Goal: Task Accomplishment & Management: Complete application form

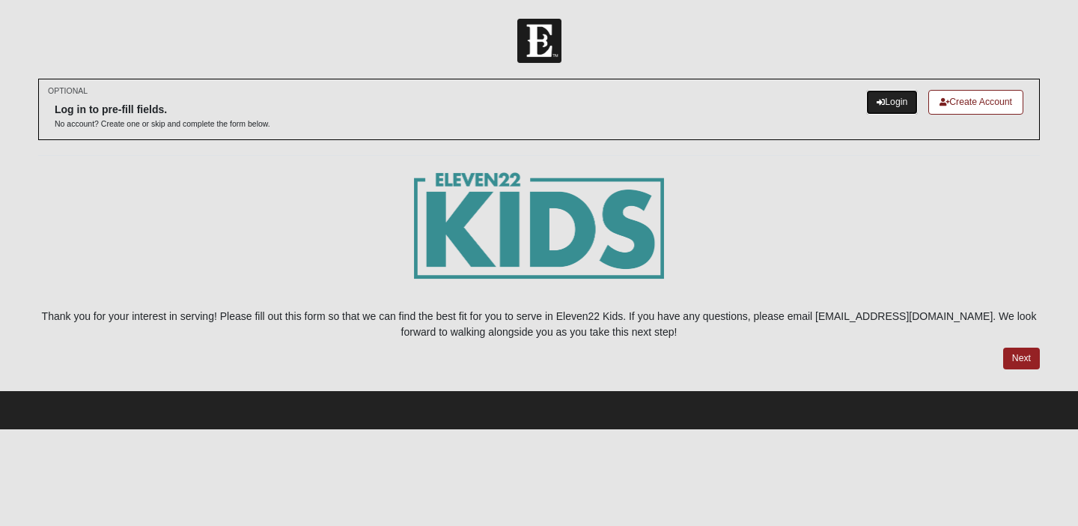
click at [885, 100] on link "Login" at bounding box center [892, 102] width 52 height 25
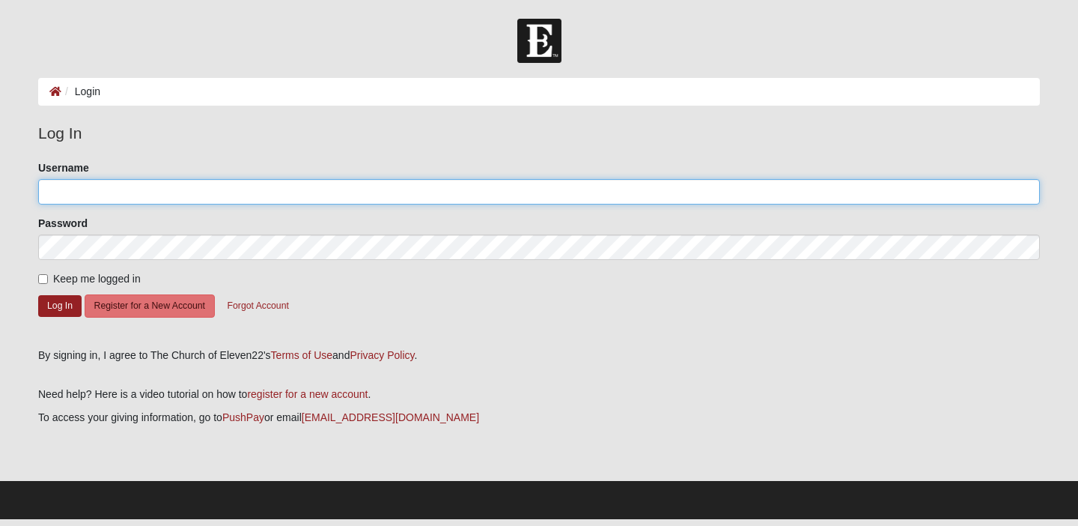
type input "apledger35"
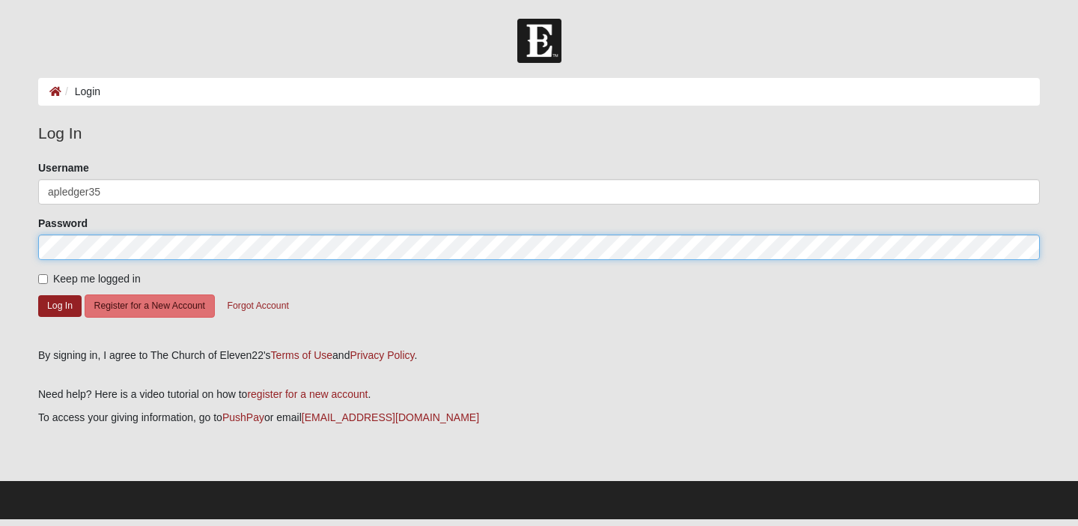
click at [3, 246] on form "Log In Login Login Error Log In Please correct the following: Username apledger…" at bounding box center [539, 269] width 1078 height 500
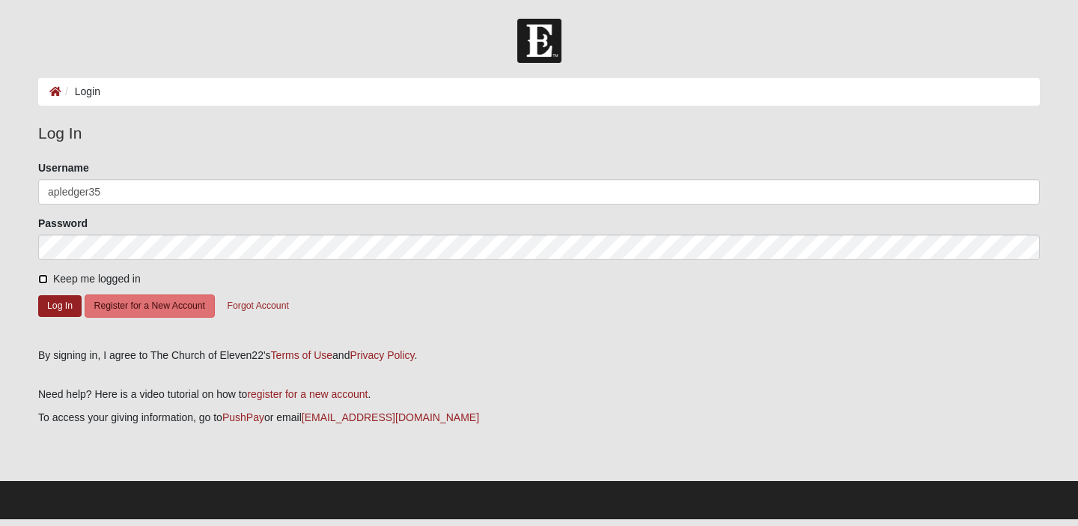
click at [43, 278] on input "Keep me logged in" at bounding box center [43, 279] width 10 height 10
checkbox input "true"
click at [46, 310] on button "Log In" at bounding box center [59, 306] width 43 height 22
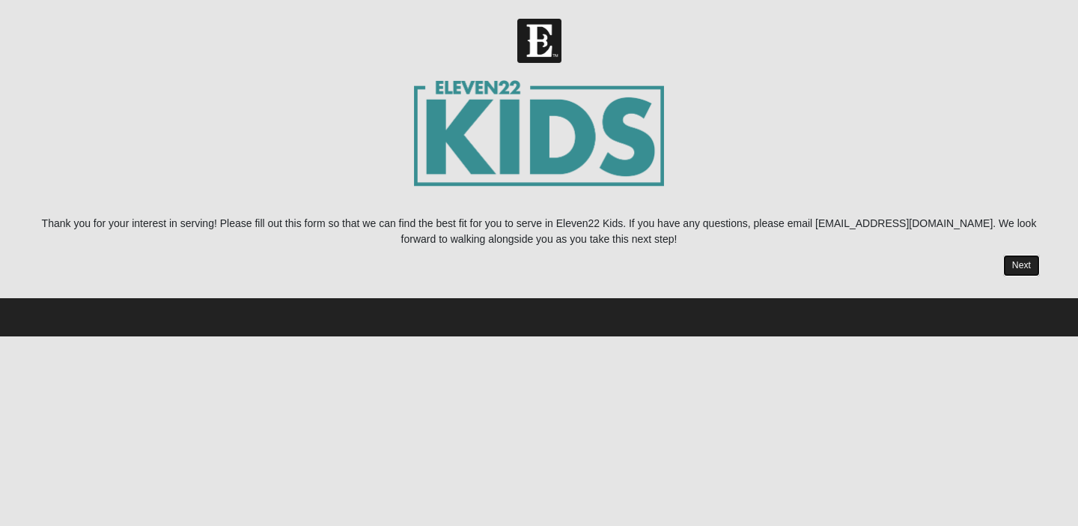
click at [1017, 258] on link "Next" at bounding box center [1021, 266] width 37 height 22
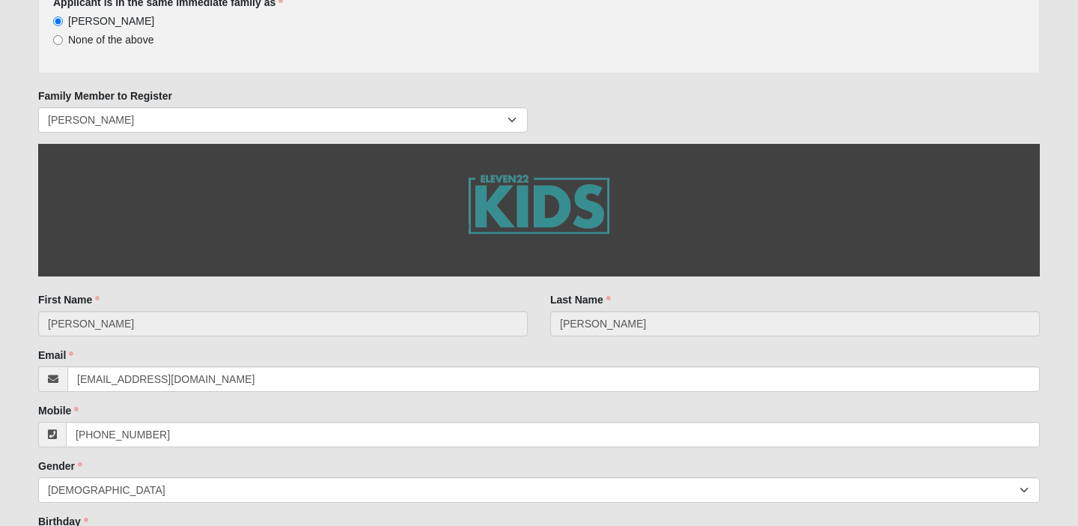
scroll to position [198, 0]
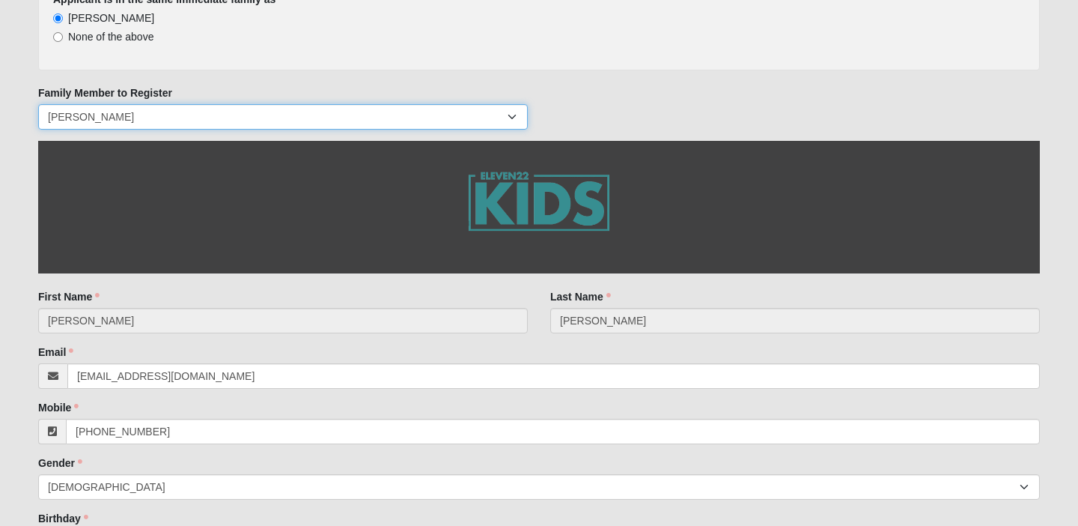
click at [258, 122] on select "[PERSON_NAME]" at bounding box center [283, 116] width 490 height 25
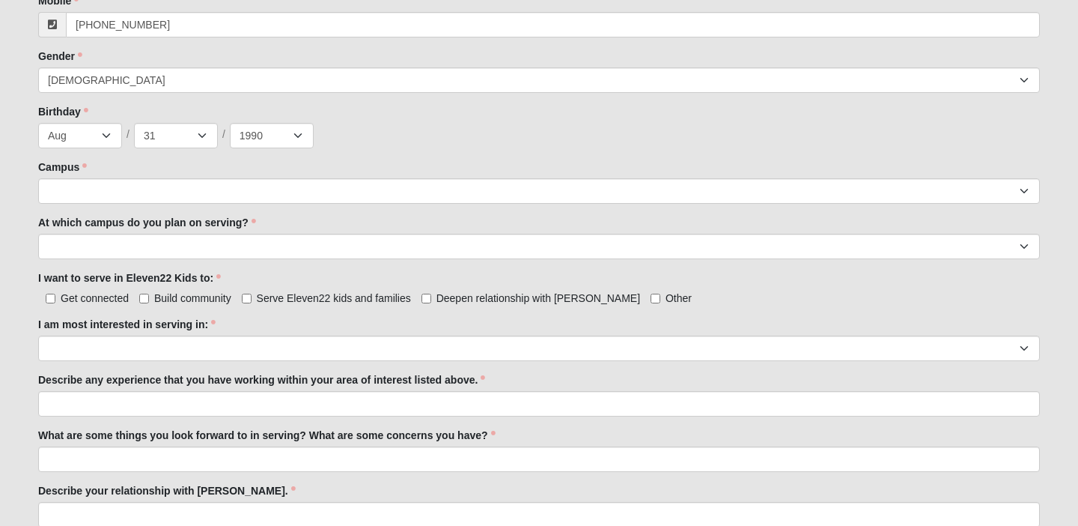
scroll to position [608, 0]
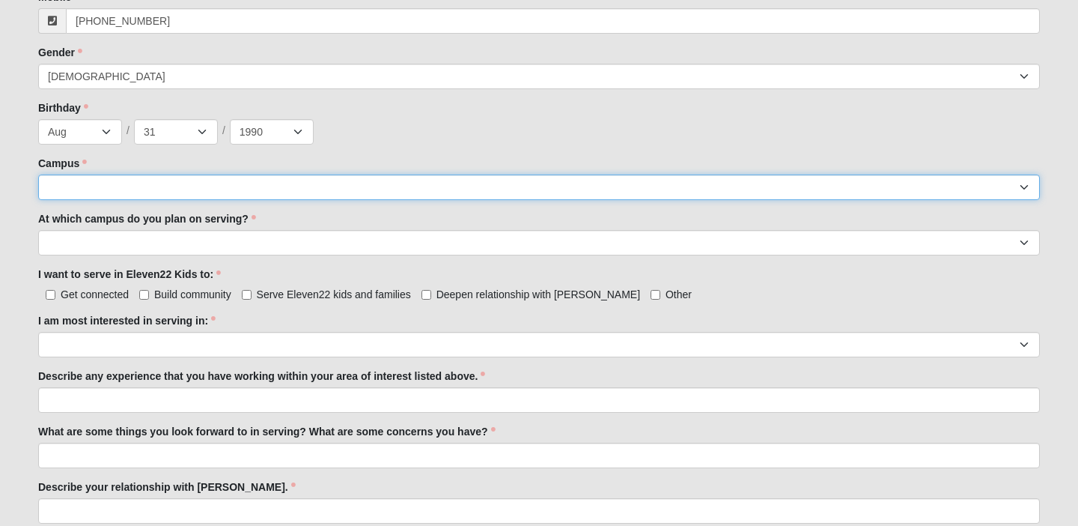
click at [297, 183] on select "Arlington Baymeadows Eleven22 Online [PERSON_NAME][GEOGRAPHIC_DATA] Jesup [GEOG…" at bounding box center [539, 186] width 1002 height 25
select select "3"
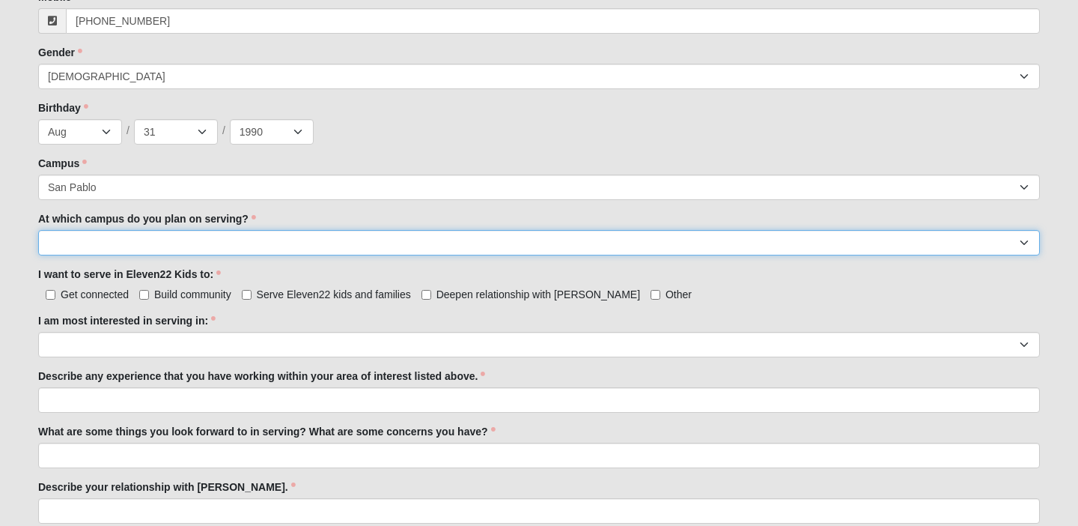
click at [163, 245] on select "[GEOGRAPHIC_DATA] [PERSON_NAME][GEOGRAPHIC_DATA] [GEOGRAPHIC_DATA] [GEOGRAPHIC_…" at bounding box center [539, 242] width 1002 height 25
select select "San Pablo"
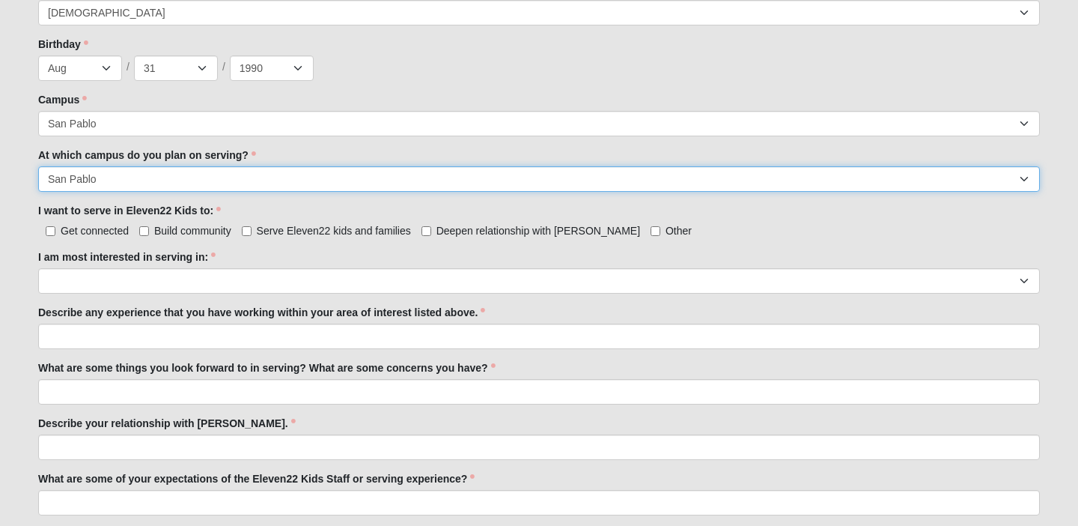
scroll to position [689, 0]
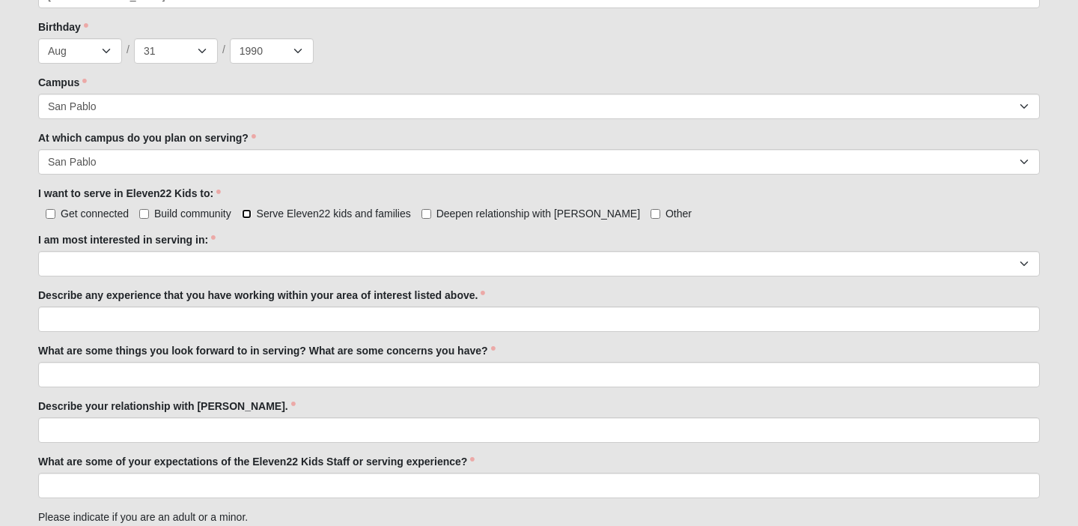
click at [248, 212] on input "Serve Eleven22 kids and families" at bounding box center [247, 214] width 10 height 10
checkbox input "true"
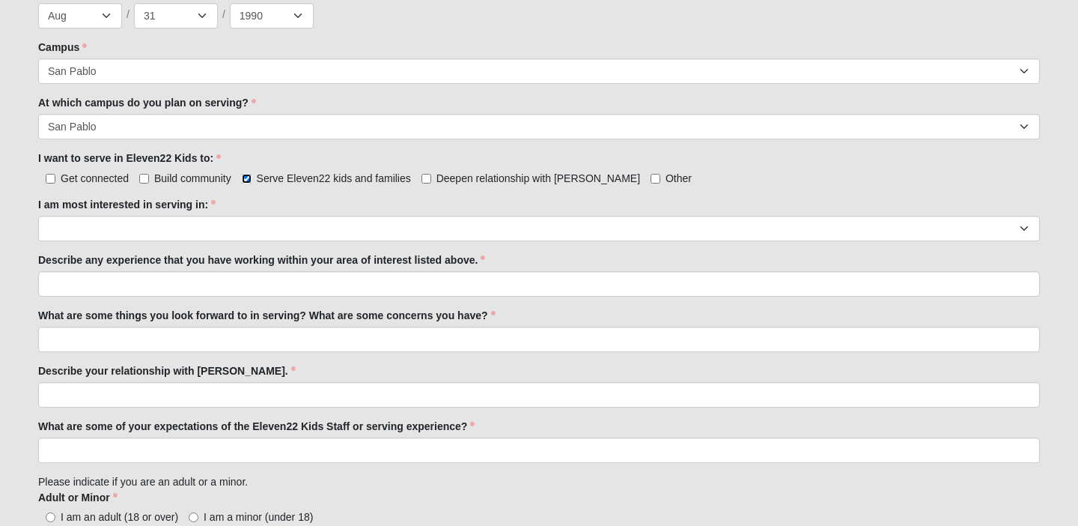
scroll to position [726, 0]
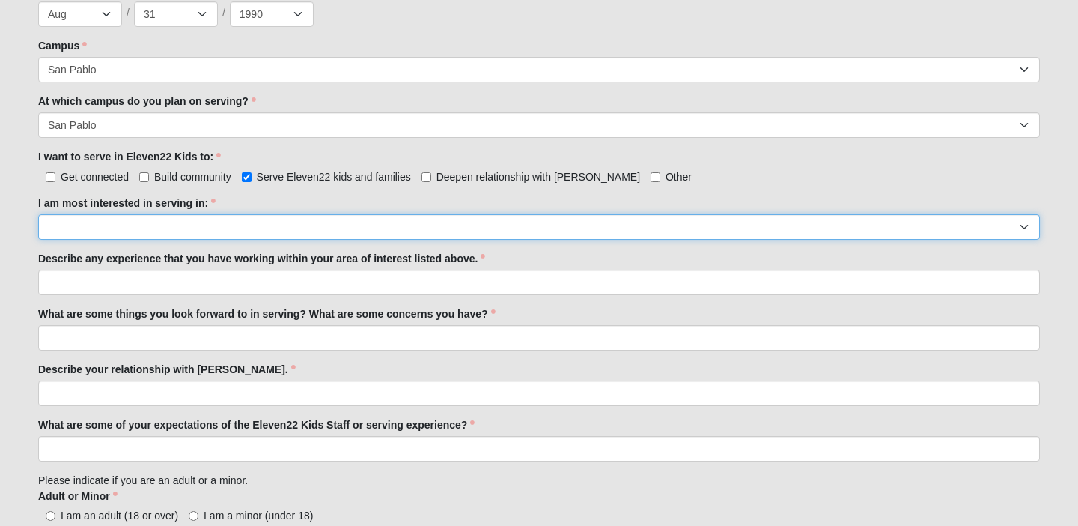
click at [233, 223] on select "Registration Tour Guide Preschool Disciple Group Leader Elementary Disciple Gro…" at bounding box center [539, 226] width 1002 height 25
select select "Undecided"
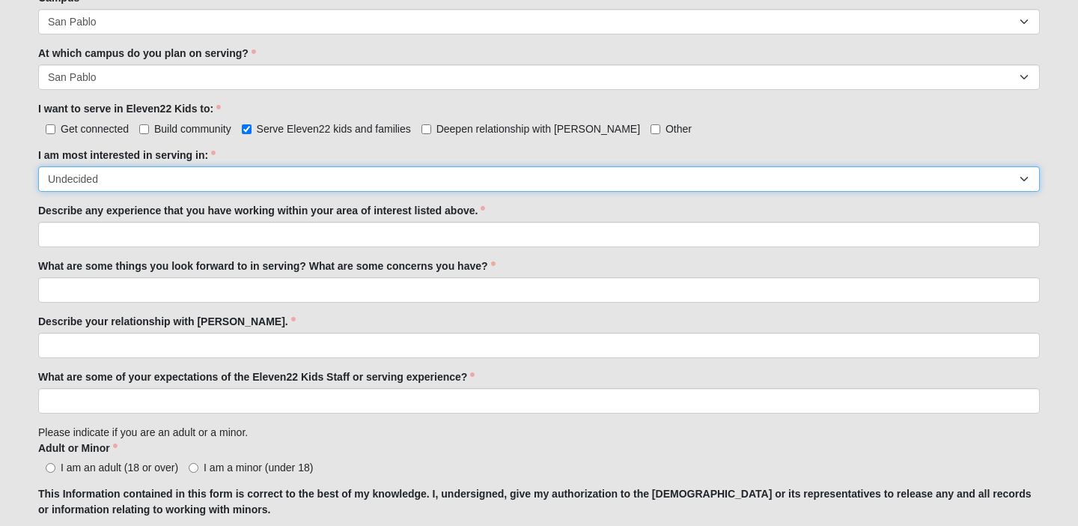
scroll to position [781, 0]
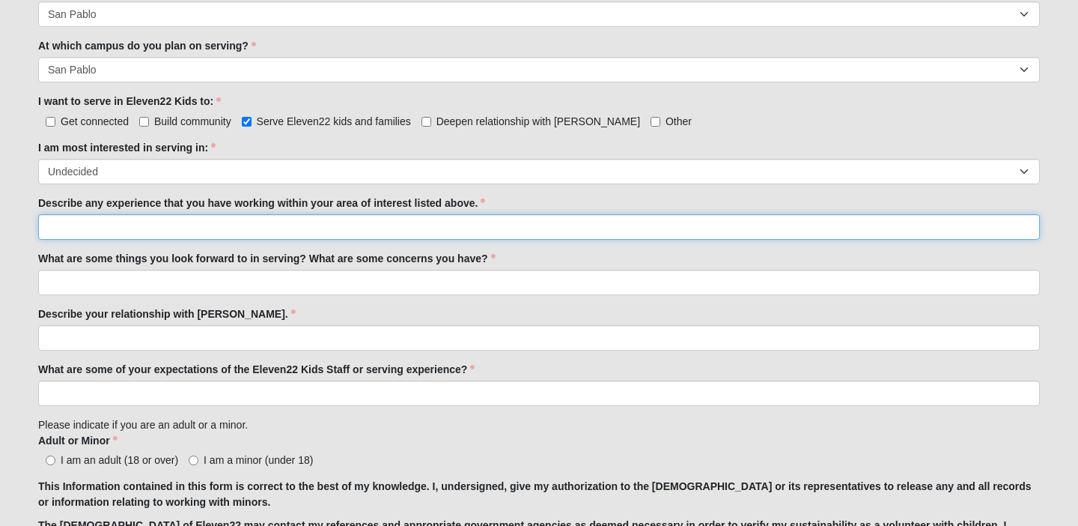
click at [344, 225] on input "Describe any experience that you have working within your area of interest list…" at bounding box center [539, 226] width 1002 height 25
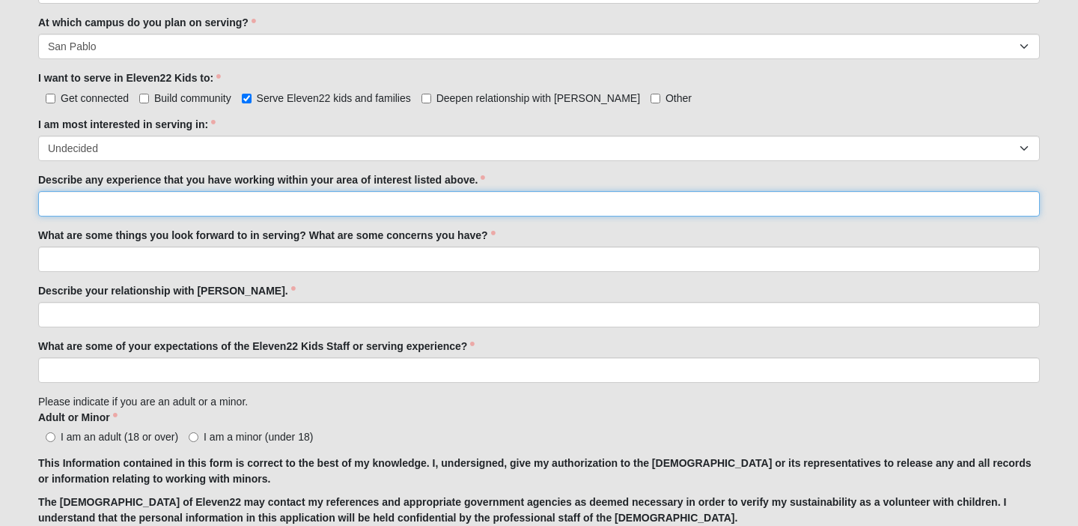
scroll to position [806, 0]
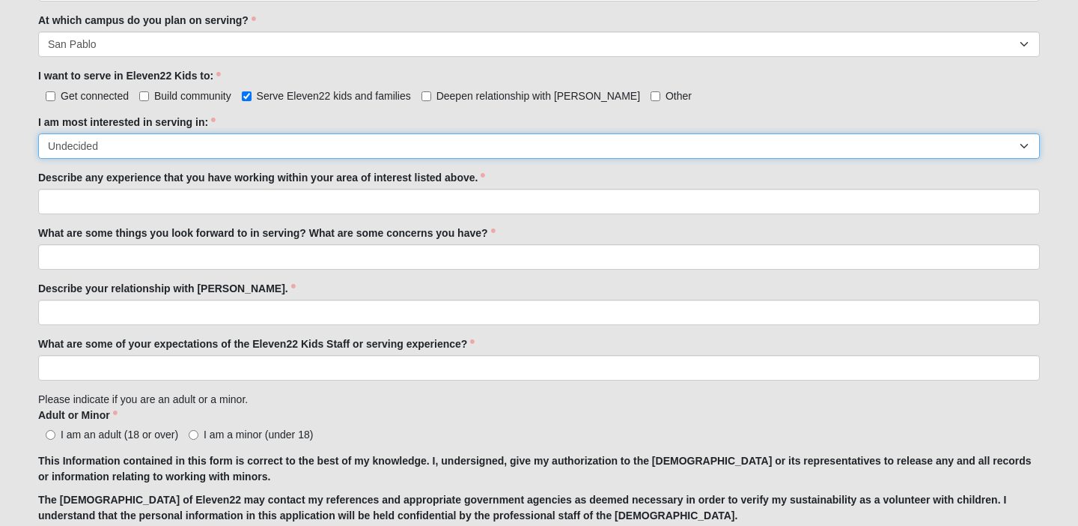
click at [268, 148] on select "Registration Tour Guide Preschool Disciple Group Leader Elementary Disciple Gro…" at bounding box center [539, 145] width 1002 height 25
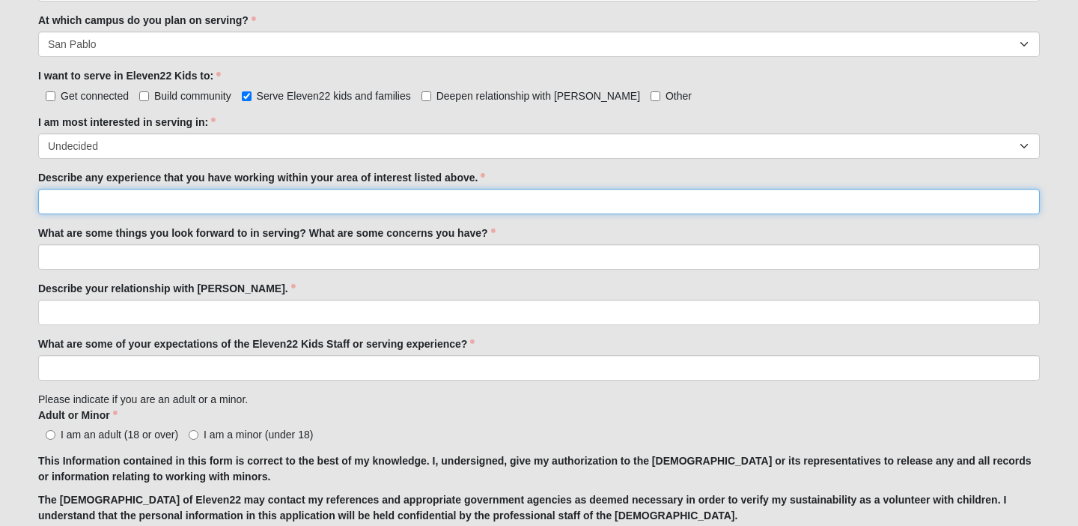
click at [81, 196] on input "Describe any experience that you have working within your area of interest list…" at bounding box center [539, 201] width 1002 height 25
type input "I've coached 4 year t-ball"
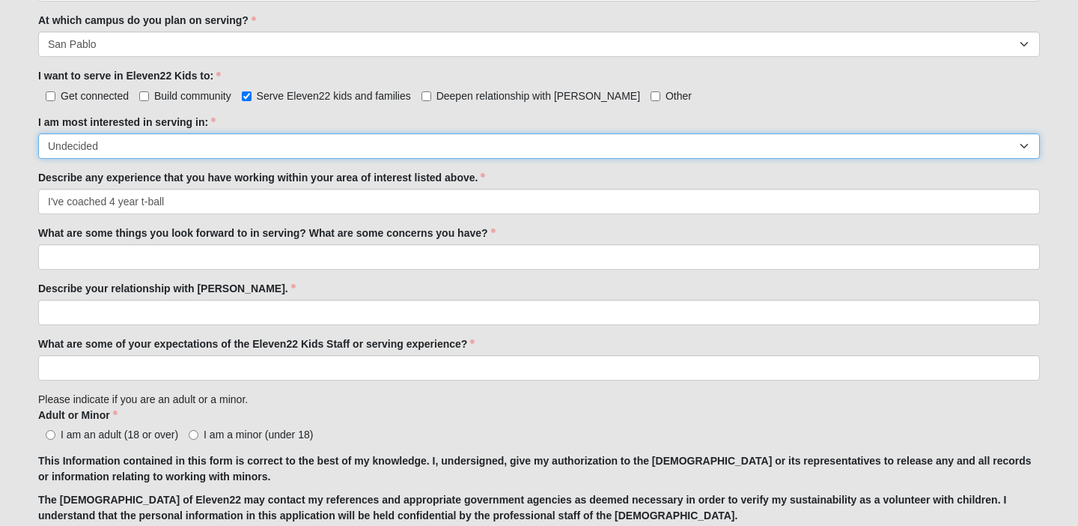
click at [131, 142] on select "Registration Tour Guide Preschool Disciple Group Leader Elementary Disciple Gro…" at bounding box center [539, 145] width 1002 height 25
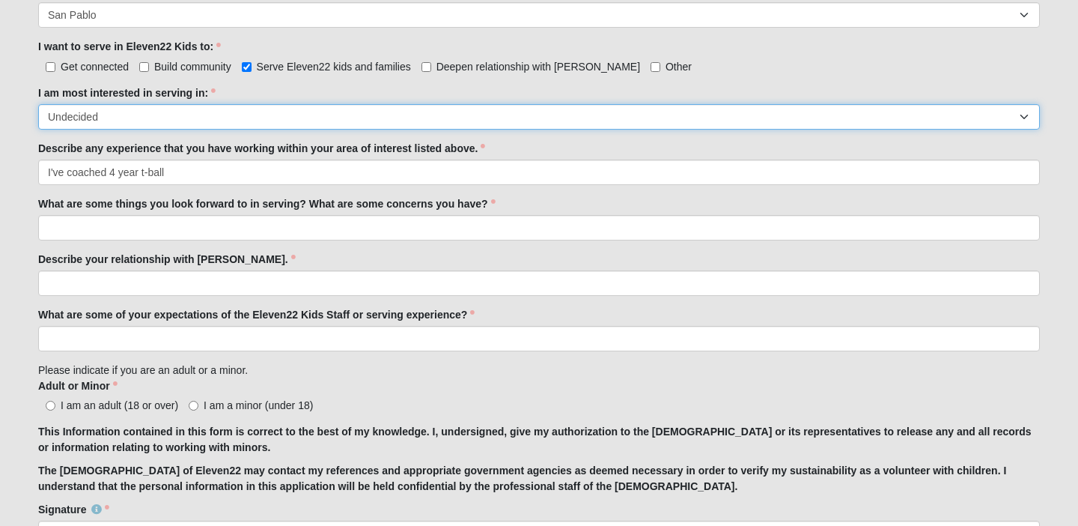
scroll to position [836, 0]
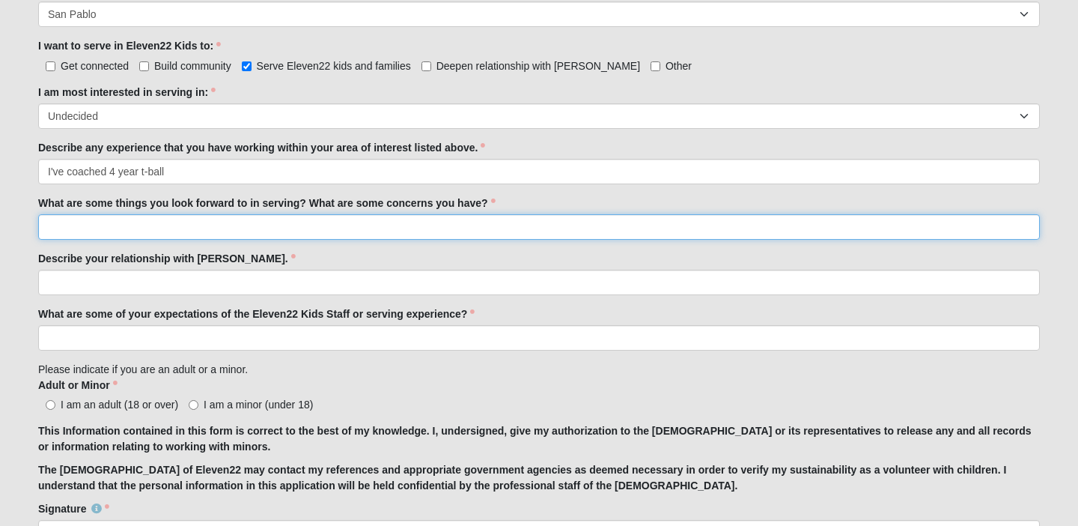
click at [310, 228] on input "What are some things you look forward to in serving? What are some concerns you…" at bounding box center [539, 226] width 1002 height 25
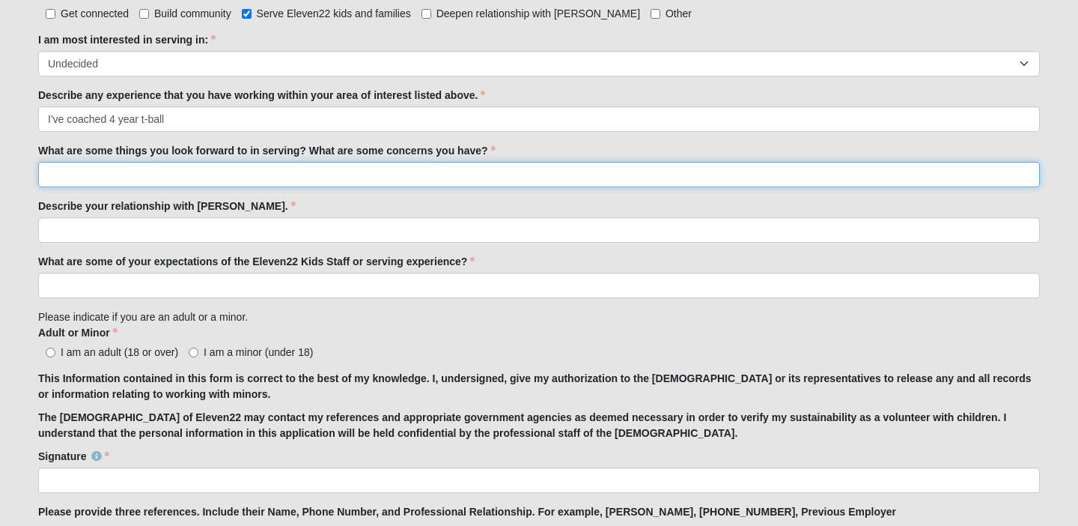
scroll to position [894, 0]
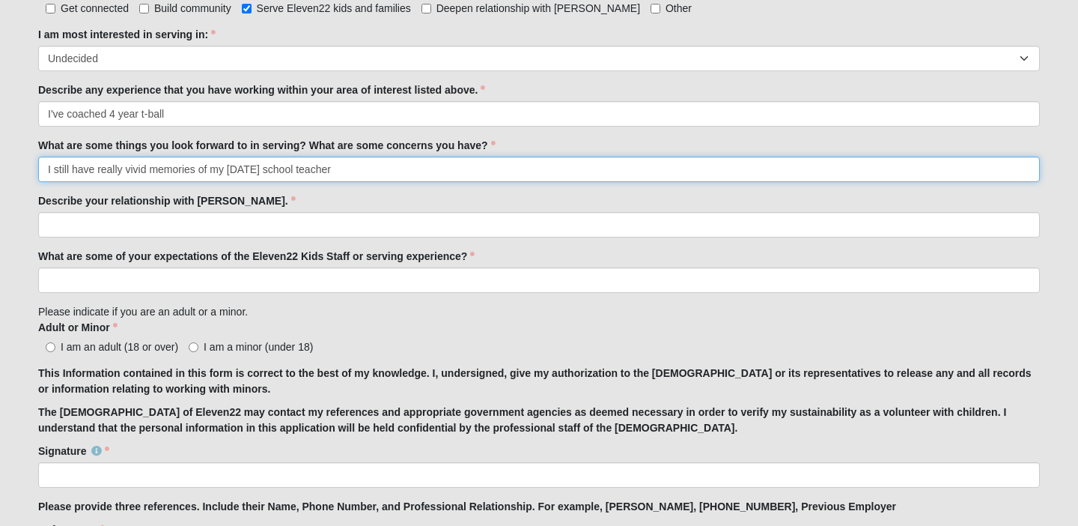
drag, startPoint x: 341, startPoint y: 165, endPoint x: 124, endPoint y: 165, distance: 217.9
click at [124, 165] on input "I still have really vivid memories of my [DATE] school teacher" at bounding box center [539, 169] width 1002 height 25
type input "I"
click at [210, 167] on input "Being in [DATE] school as kid was some of the most fun memories" at bounding box center [539, 169] width 1002 height 25
drag, startPoint x: 377, startPoint y: 166, endPoint x: 203, endPoint y: 166, distance: 173.7
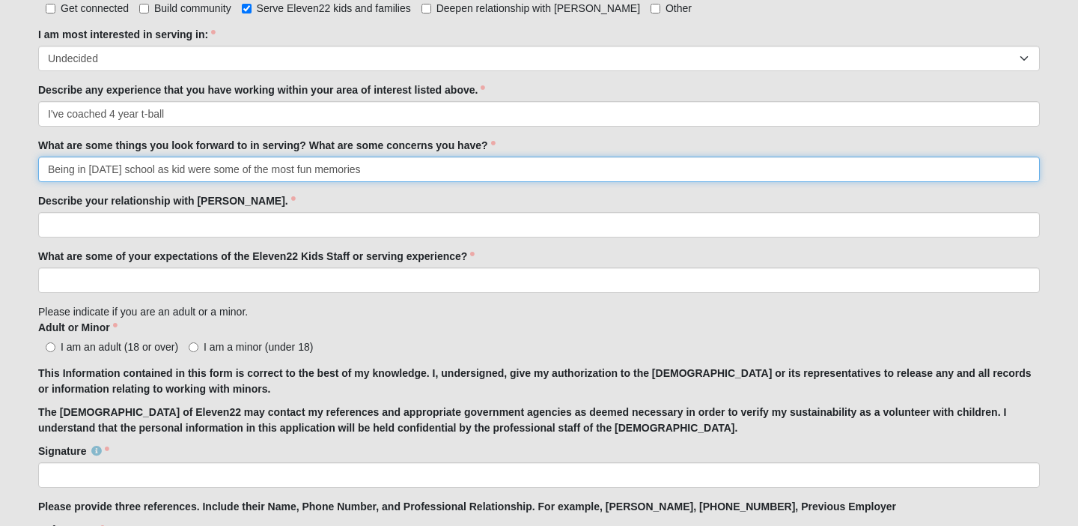
click at [204, 166] on input "Being in [DATE] school as kid were some of the most fun memories" at bounding box center [539, 169] width 1002 height 25
type input "B"
type input "S"
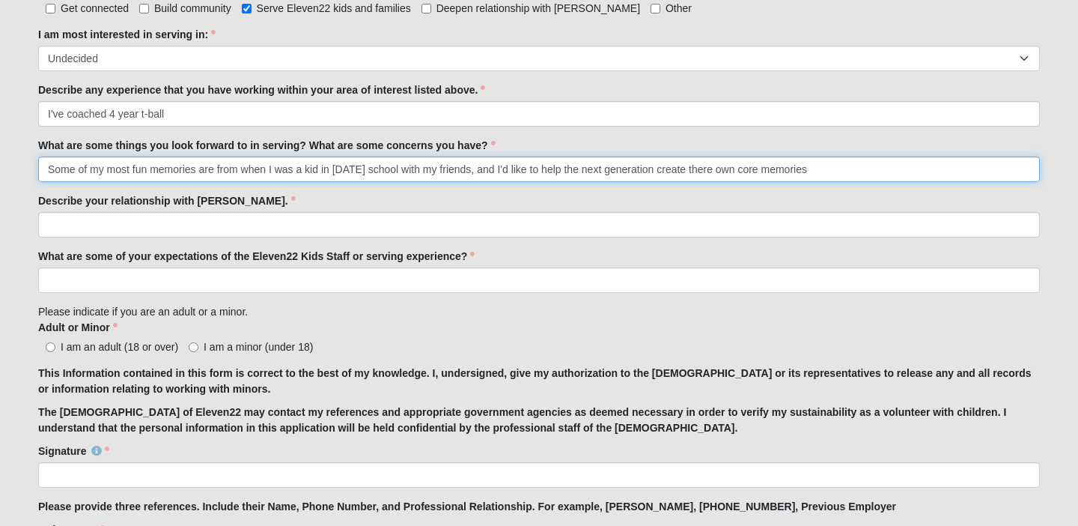
drag, startPoint x: 476, startPoint y: 171, endPoint x: 402, endPoint y: 171, distance: 73.4
click at [402, 171] on input "Some of my most fun memories are from when I was a kid in [DATE] school with my…" at bounding box center [539, 169] width 1002 height 25
click at [741, 169] on input "Some of my most fun memories are from when I was a kid in [DATE] school, and I'…" at bounding box center [539, 169] width 1002 height 25
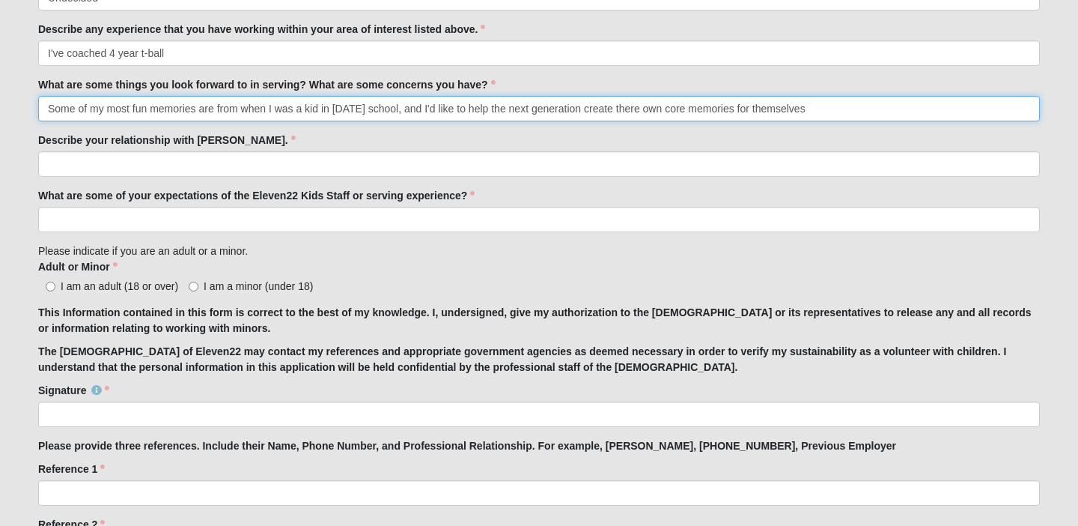
scroll to position [955, 0]
type input "Some of my most fun memories are from when I was a kid in [DATE] school, and I'…"
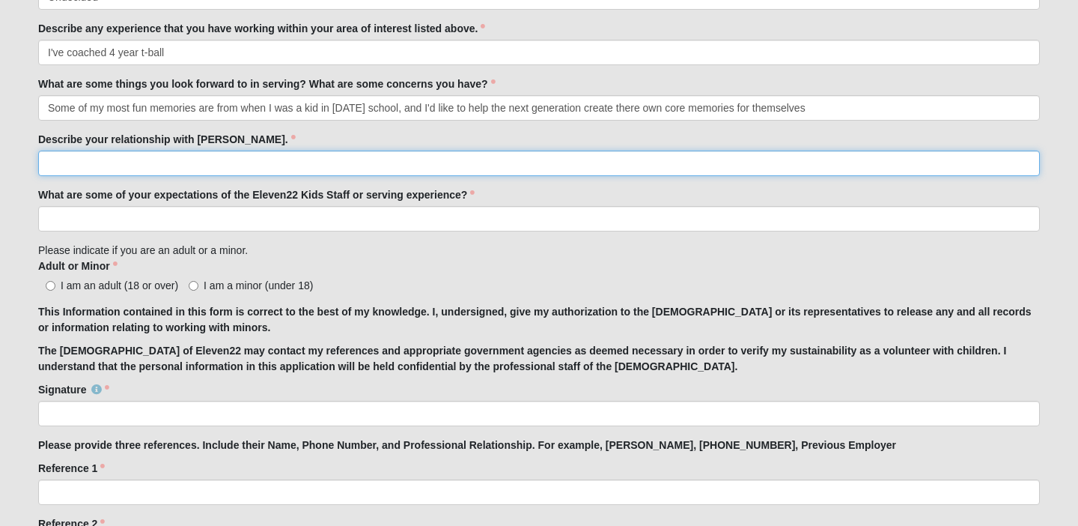
click at [79, 159] on input "Describe your relationship with [PERSON_NAME]." at bounding box center [539, 163] width 1002 height 25
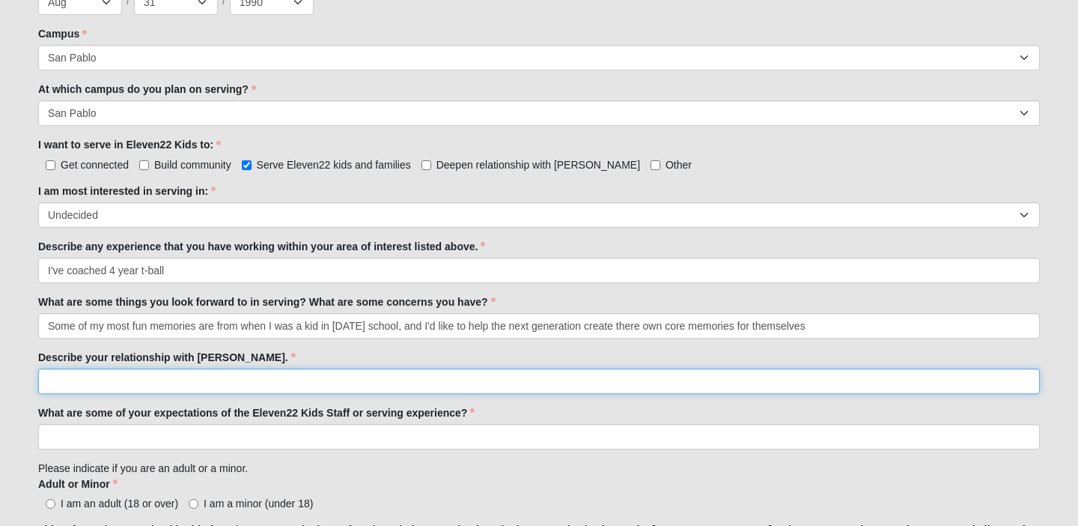
scroll to position [733, 0]
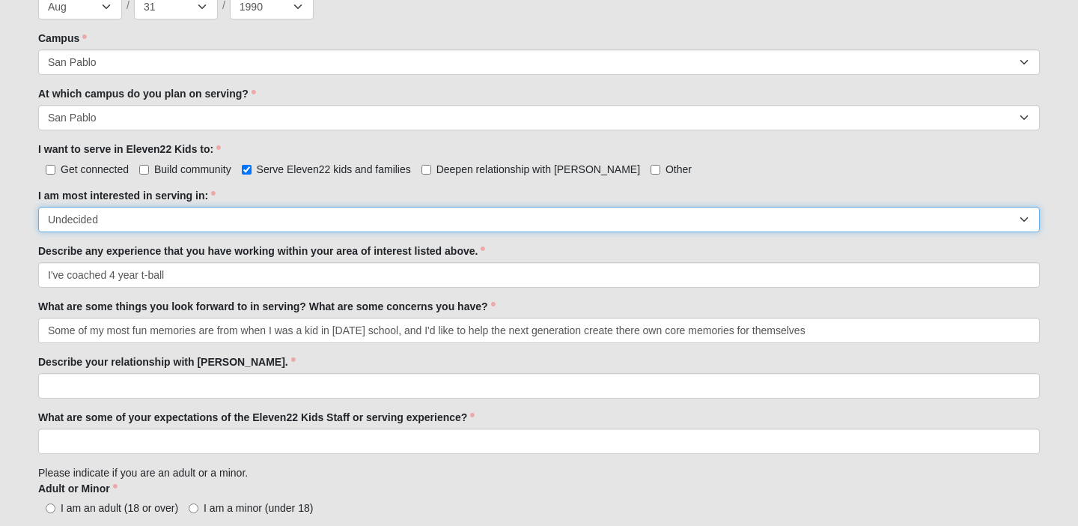
click at [183, 216] on select "Registration Tour Guide Preschool Disciple Group Leader Elementary Disciple Gro…" at bounding box center [539, 219] width 1002 height 25
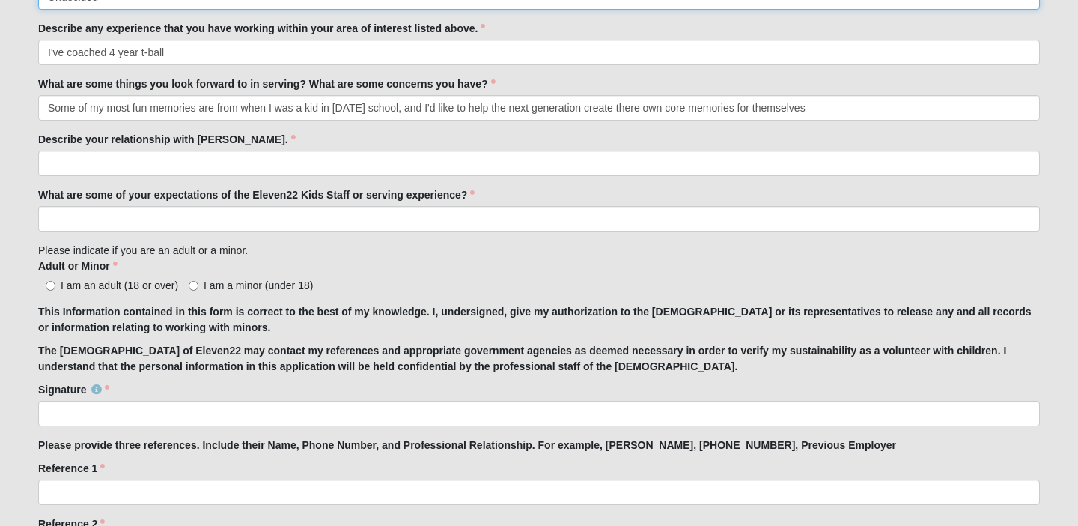
scroll to position [956, 0]
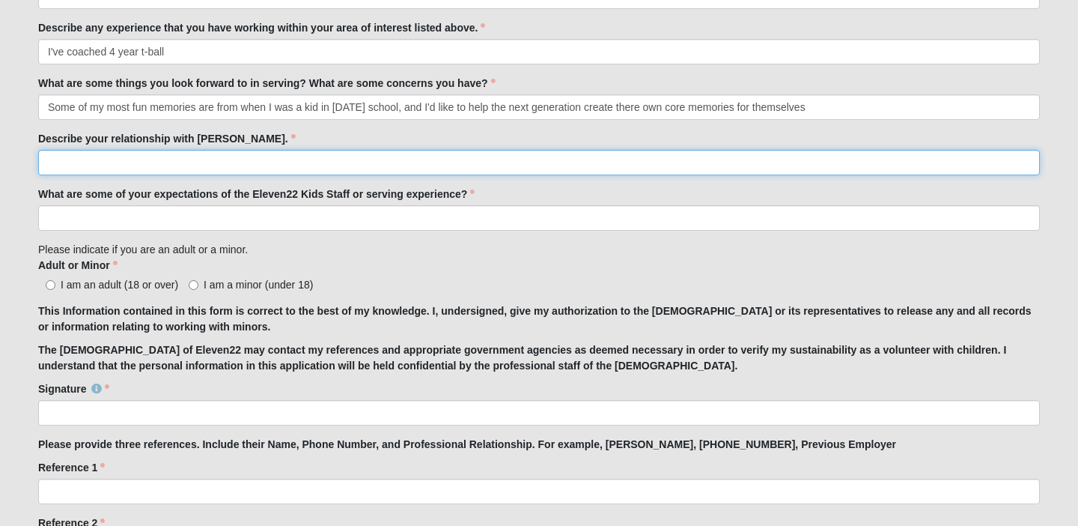
click at [68, 150] on input "Describe your relationship with [PERSON_NAME]." at bounding box center [539, 162] width 1002 height 25
type input "i"
click at [48, 161] on input "I wake up every morning still blown away at the fact that someone could" at bounding box center [539, 162] width 1002 height 25
click at [407, 161] on input "I wake up every morning still blown away at the fact that someone could" at bounding box center [539, 162] width 1002 height 25
click at [45, 161] on input "I wake up every morning still blown away at the fact that the sovereign king of…" at bounding box center [539, 162] width 1002 height 25
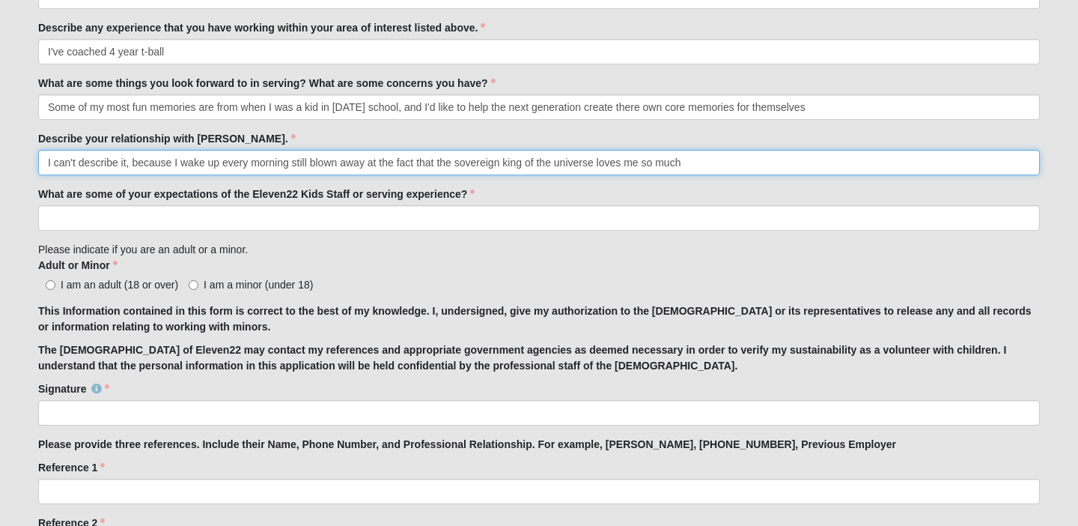
drag, startPoint x: 454, startPoint y: 162, endPoint x: 372, endPoint y: 161, distance: 81.6
click at [372, 161] on input "I can't describe it, because I wake up every morning still blown away at the fa…" at bounding box center [539, 162] width 1002 height 25
click at [504, 163] on input "I can't describe it, because I wake up every morning still blown away at how mu…" at bounding box center [539, 162] width 1002 height 25
click at [453, 165] on input "I can't describe it, because I wake up every morning still blown away at how mu…" at bounding box center [539, 162] width 1002 height 25
click at [560, 166] on input "I can't describe it, because I wake up every morning still blown away at how mu…" at bounding box center [539, 162] width 1002 height 25
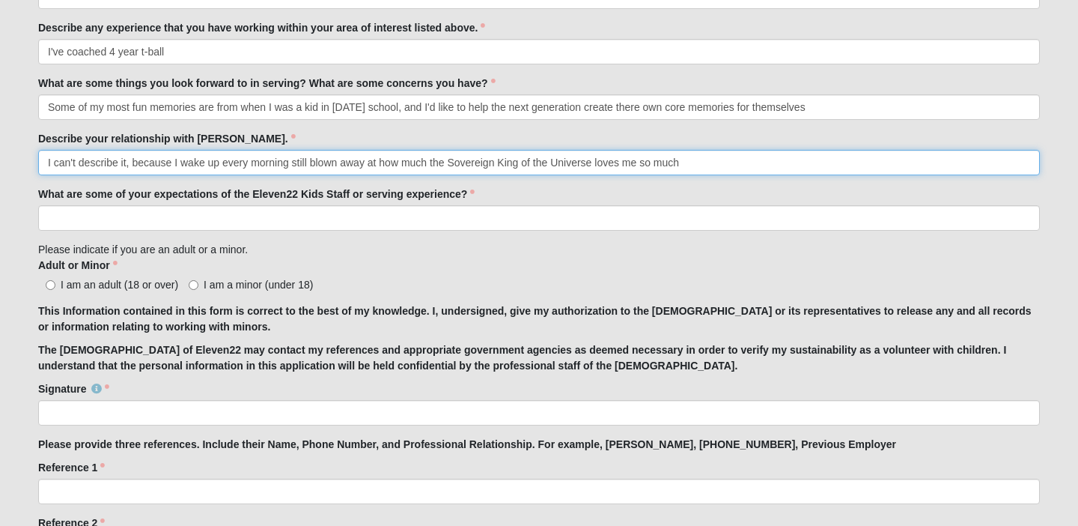
click at [696, 160] on input "I can't describe it, because I wake up every morning still blown away at how mu…" at bounding box center [539, 162] width 1002 height 25
click at [82, 160] on input "I can't describe it, because I wake up every morning still blown away at how mu…" at bounding box center [539, 162] width 1002 height 25
drag, startPoint x: 636, startPoint y: 161, endPoint x: 492, endPoint y: 162, distance: 143.8
click at [492, 162] on input "I can't properly describe it, because I wake up every morning still blown away …" at bounding box center [539, 162] width 1002 height 25
click at [553, 165] on input "I can't properly describe it, because I wake up every morning still blown away …" at bounding box center [539, 162] width 1002 height 25
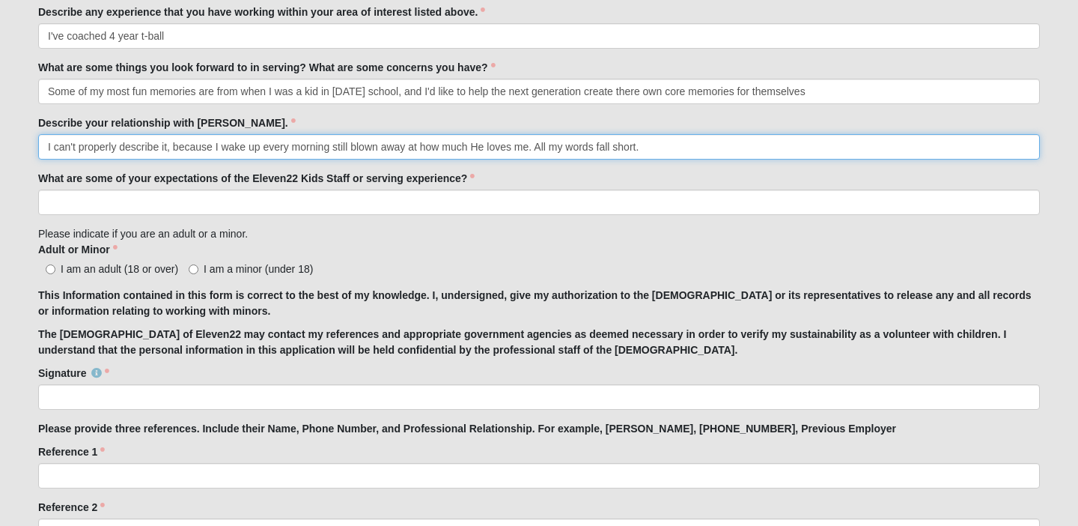
scroll to position [973, 0]
type input "I can't properly describe it, because I wake up every morning still blown away …"
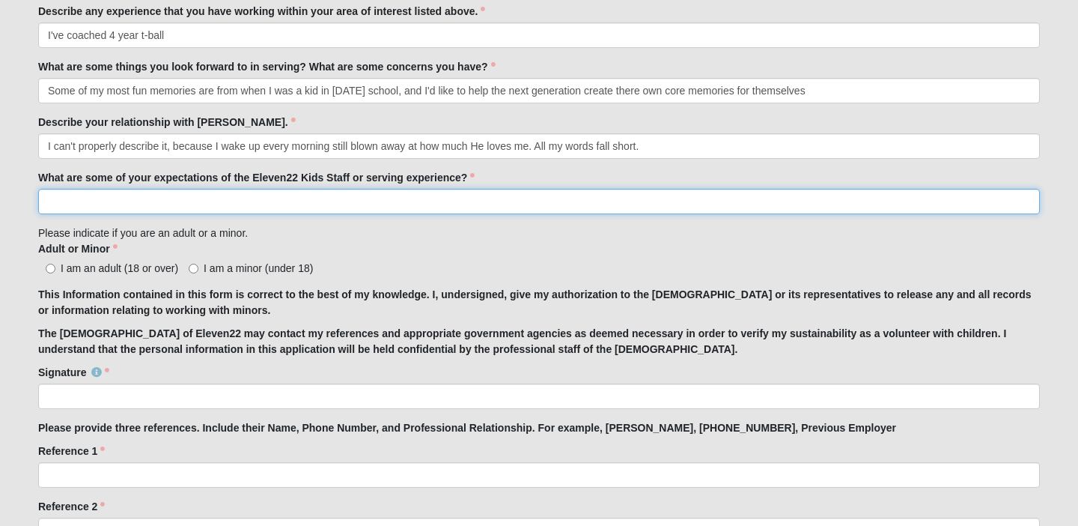
click at [157, 190] on input "What are some of your expectations of the Eleven22 Kids Staff or serving experi…" at bounding box center [539, 201] width 1002 height 25
type input "i"
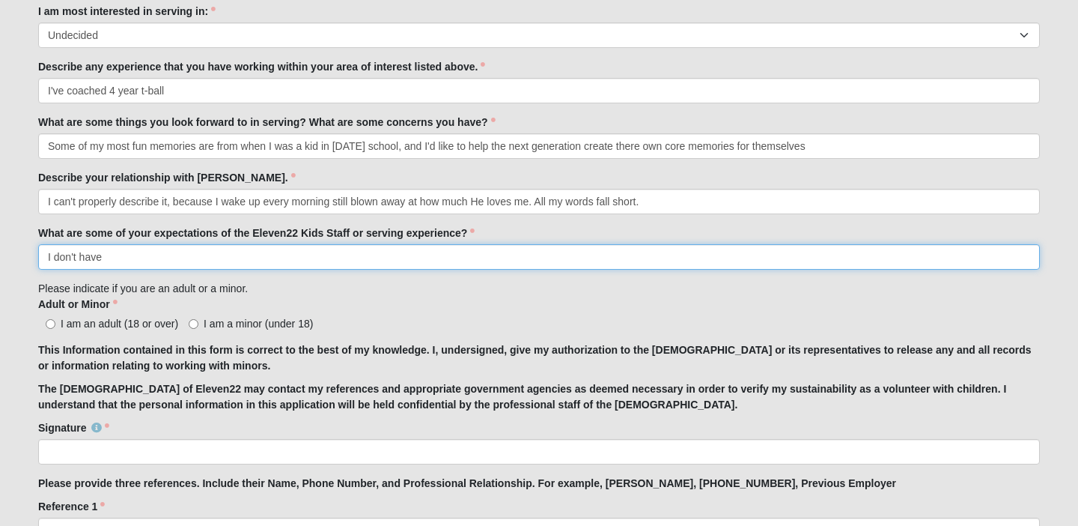
scroll to position [912, 0]
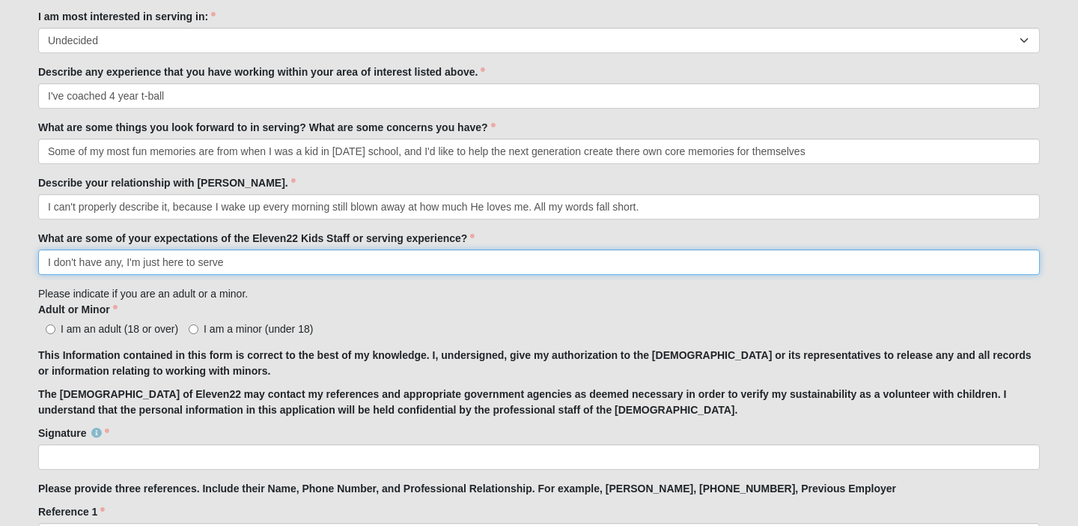
type input "I don't have any, I'm just here to serve"
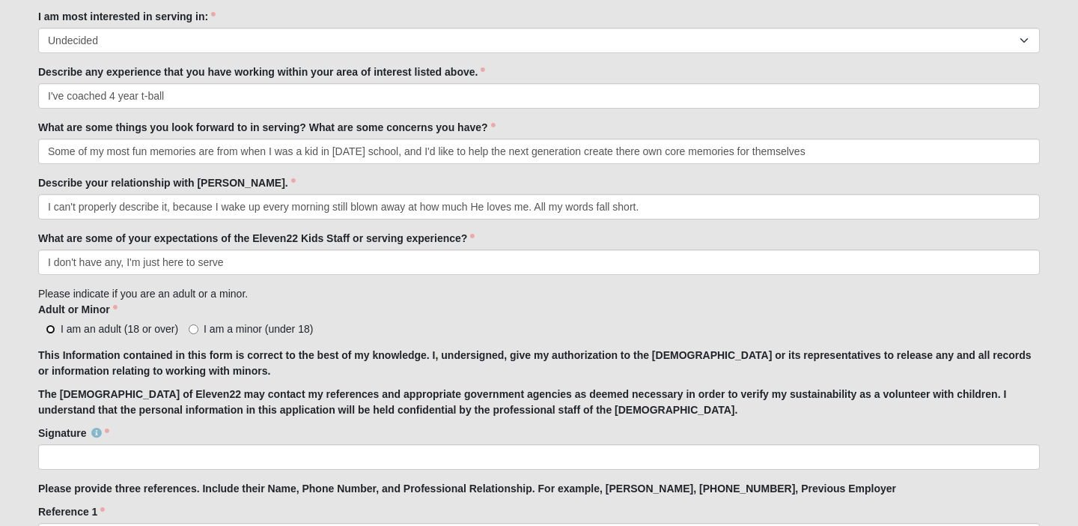
click at [49, 326] on input "I am an adult (18 or over)" at bounding box center [51, 329] width 10 height 10
radio input "true"
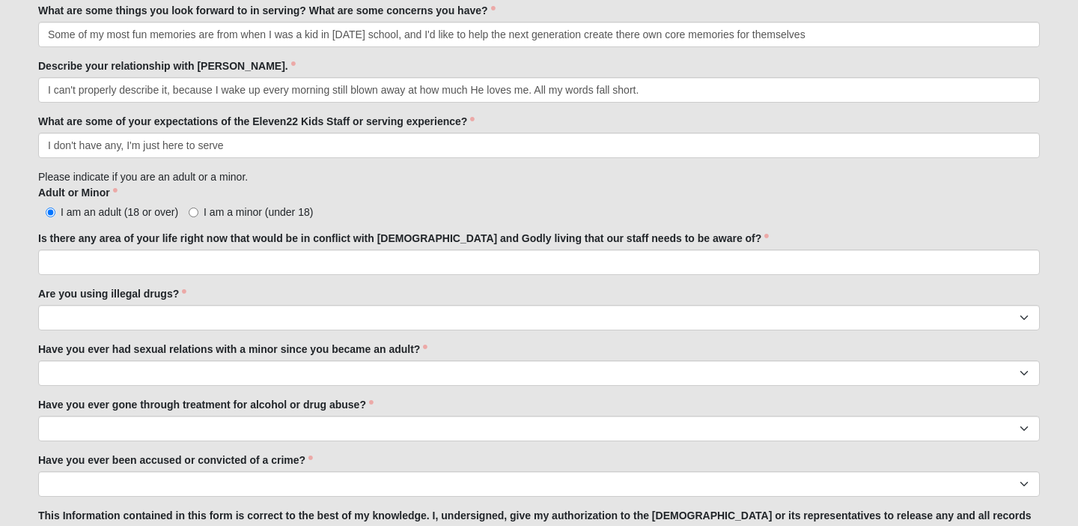
scroll to position [1043, 0]
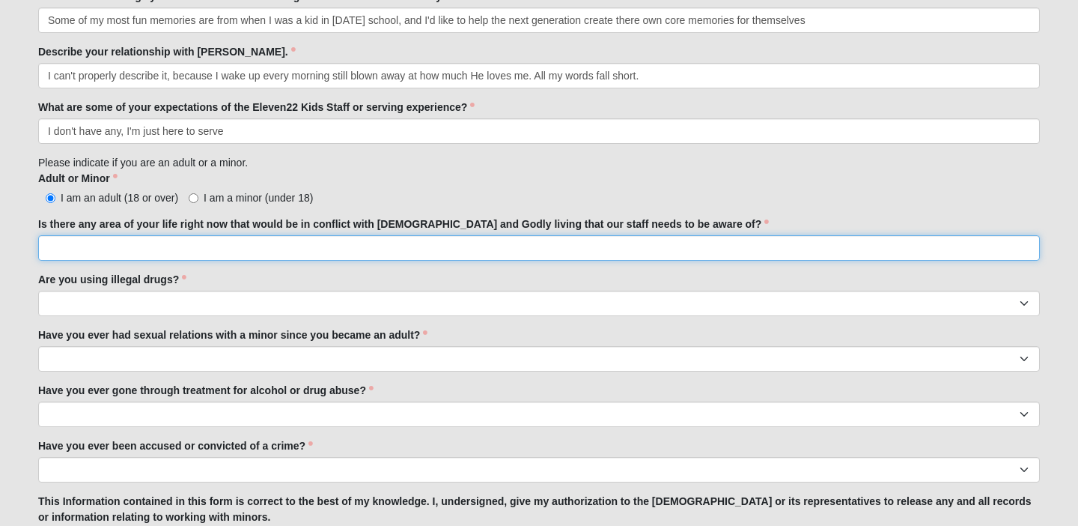
click at [88, 257] on input "Is there any area of your life right now that would be in conflict with [DEMOGR…" at bounding box center [539, 247] width 1002 height 25
type input "No"
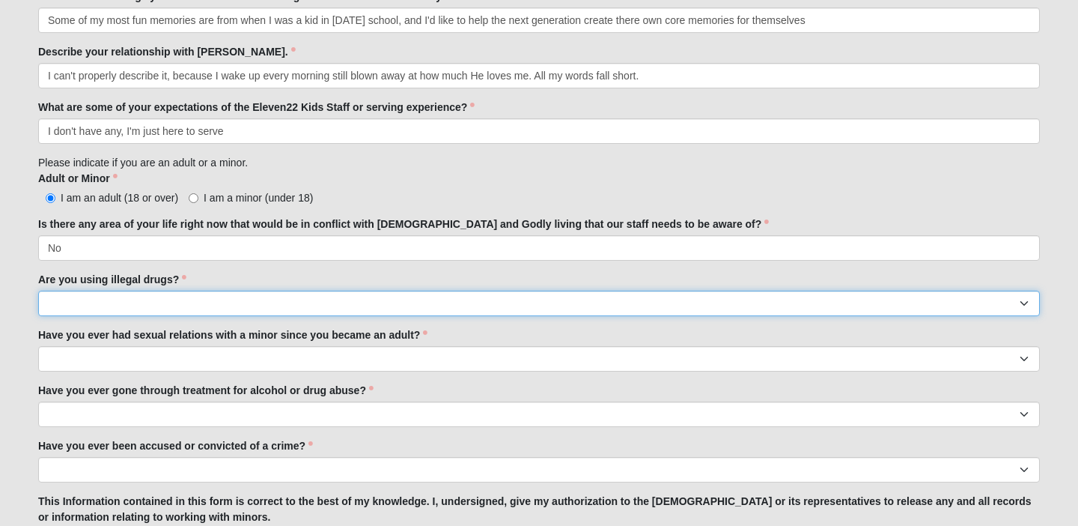
click at [142, 297] on select "Yes No" at bounding box center [539, 303] width 1002 height 25
select select "No"
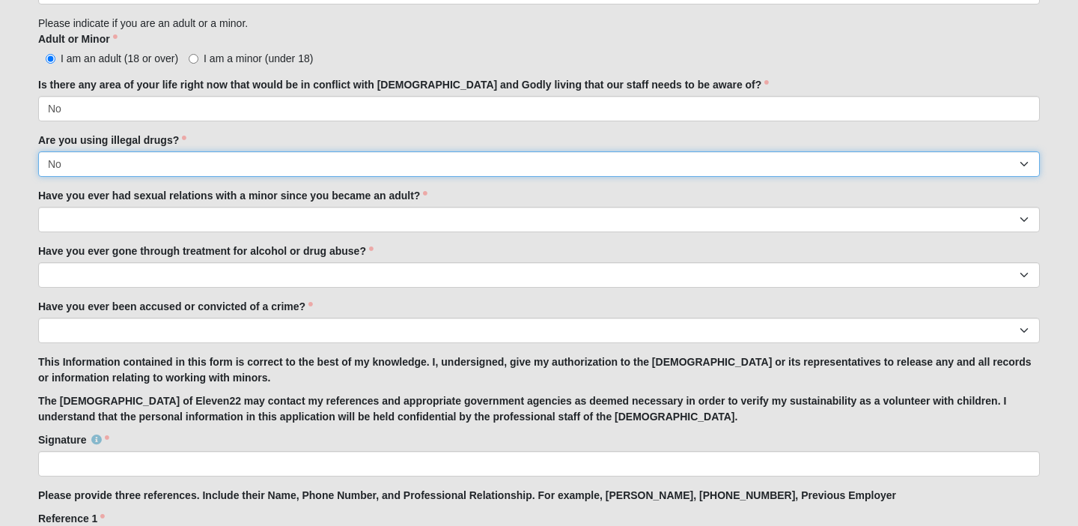
scroll to position [1188, 0]
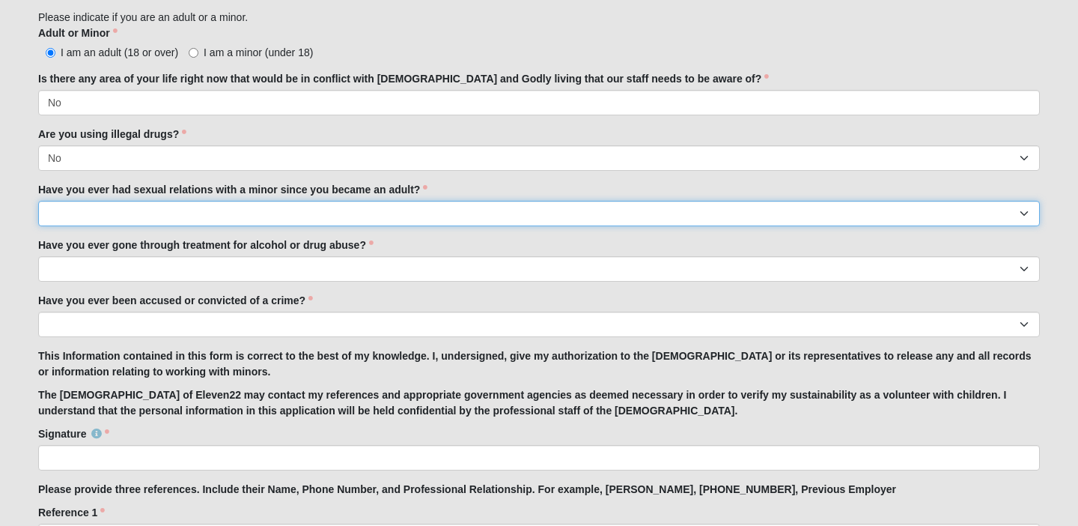
click at [128, 207] on select "Yes No" at bounding box center [539, 213] width 1002 height 25
select select "No"
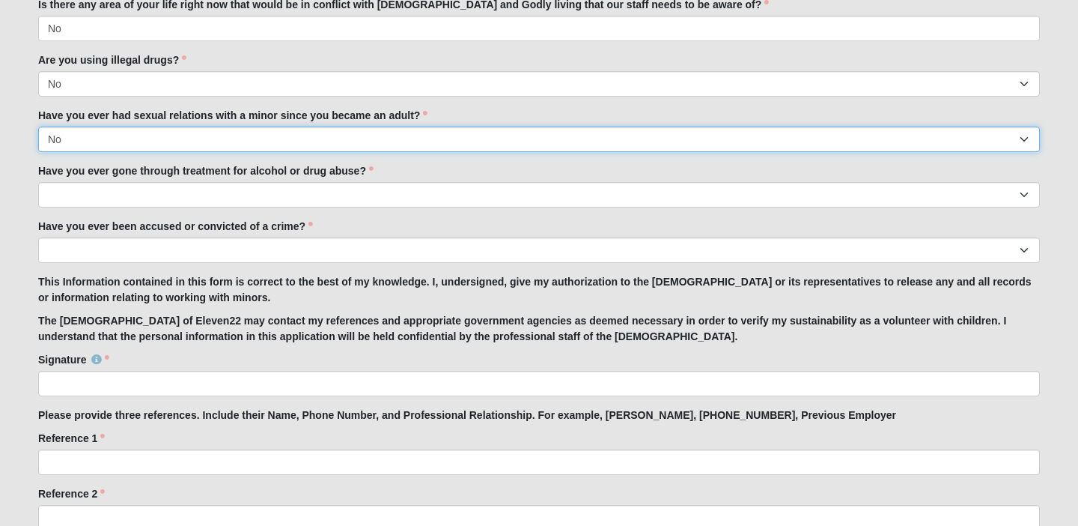
scroll to position [1301, 0]
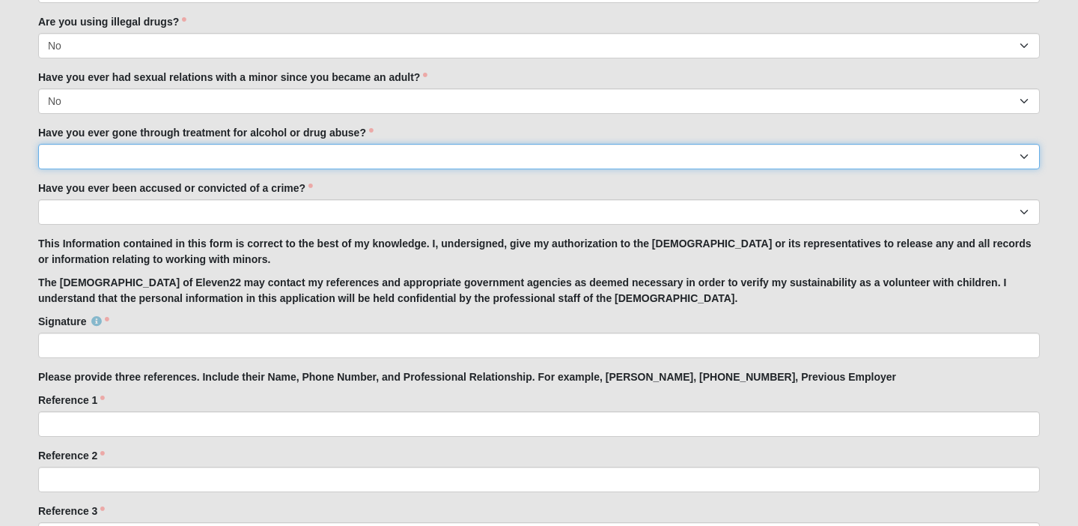
click at [127, 156] on select "Yes No" at bounding box center [539, 156] width 1002 height 25
select select "No"
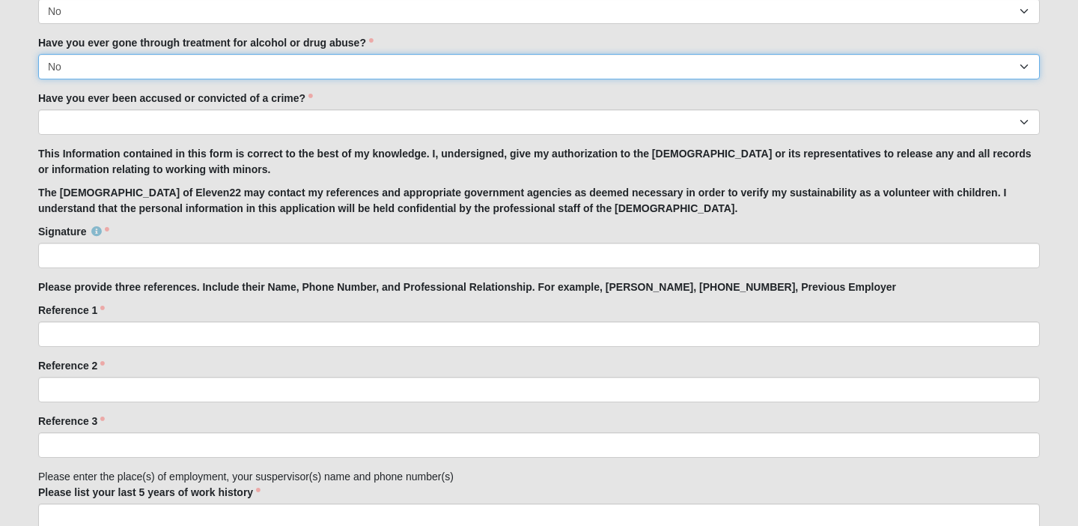
scroll to position [1398, 0]
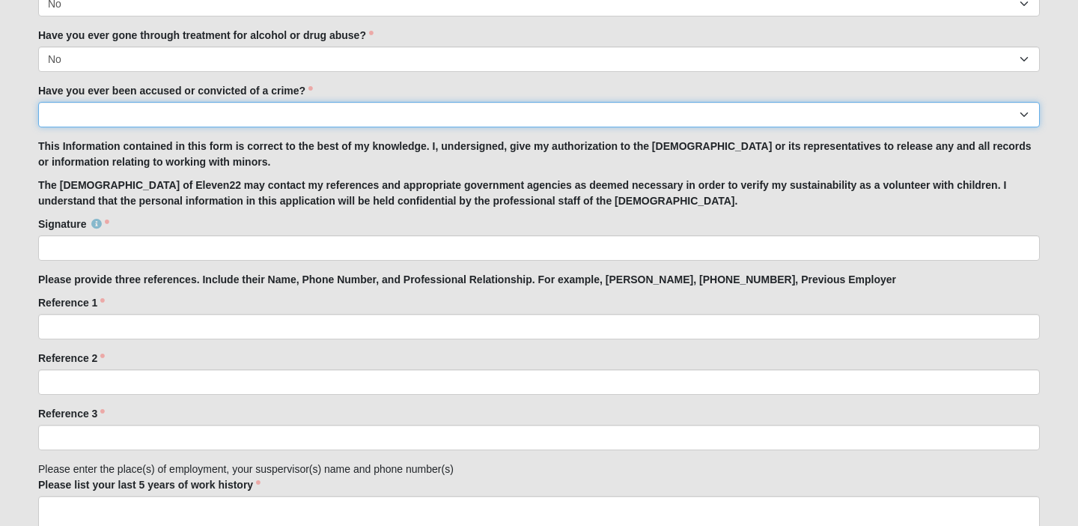
click at [124, 110] on select "Yes No" at bounding box center [539, 114] width 1002 height 25
select select "No"
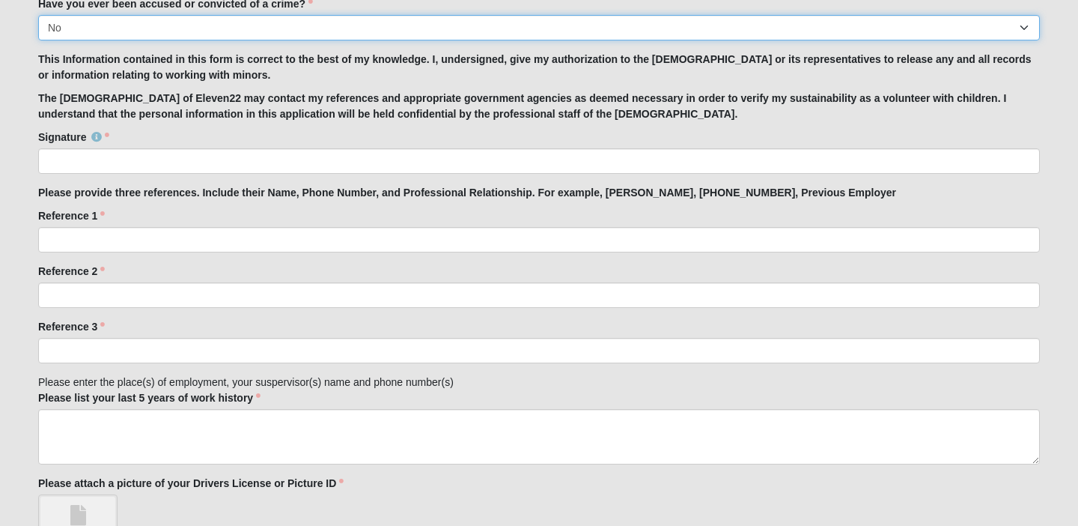
scroll to position [1486, 0]
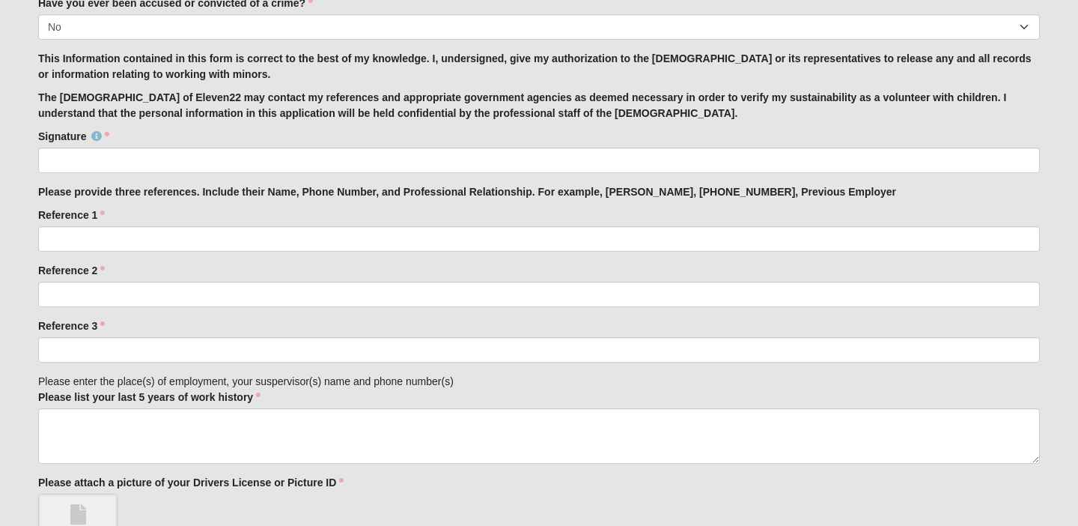
click at [0, 0] on div at bounding box center [0, 0] width 0 height 0
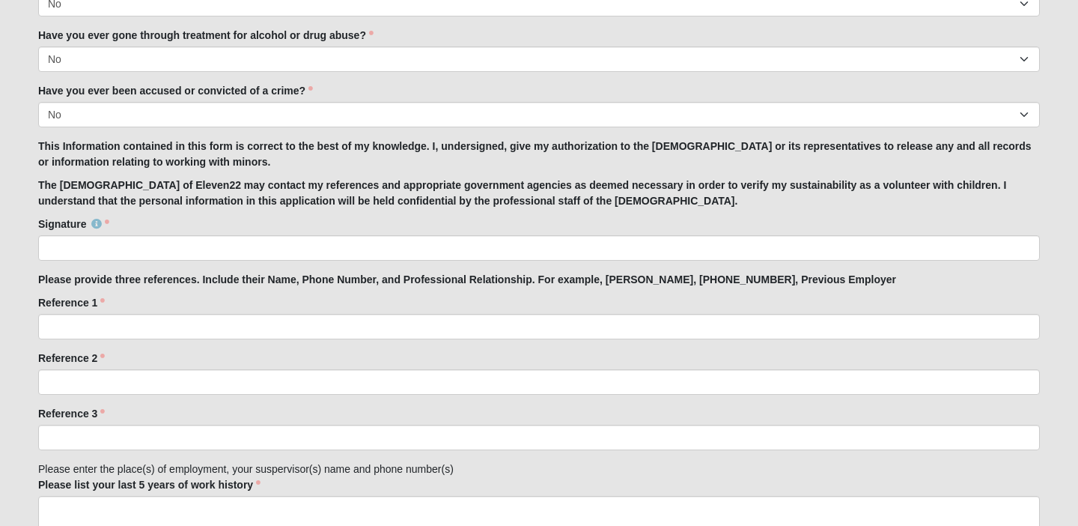
scroll to position [1471, 0]
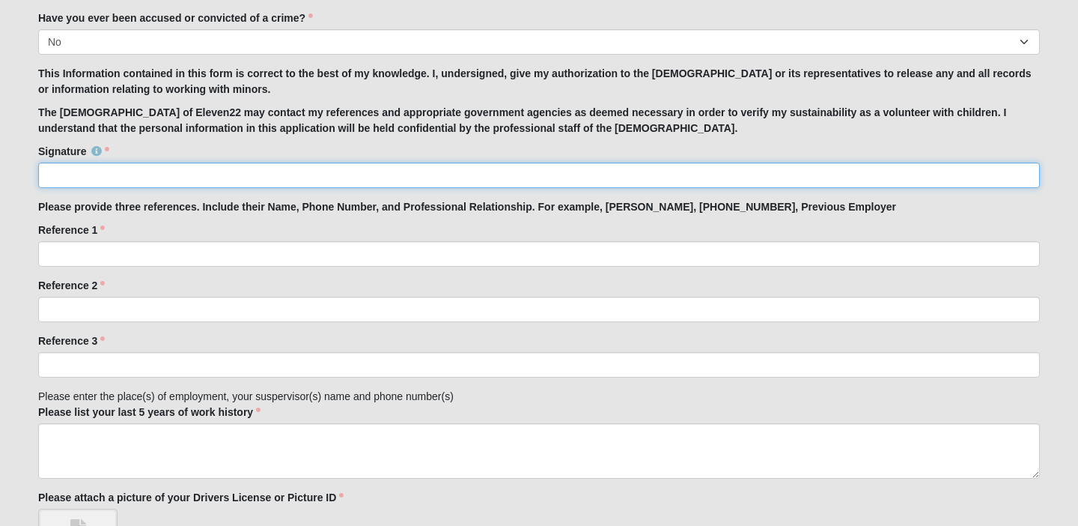
click at [79, 174] on input "Signature" at bounding box center [539, 174] width 1002 height 25
type input "[PERSON_NAME]"
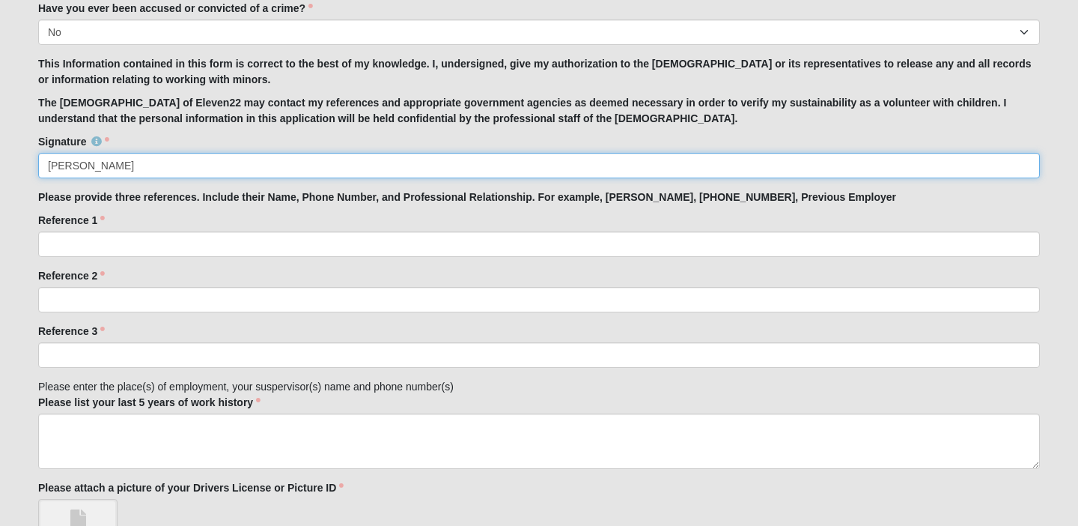
scroll to position [1483, 0]
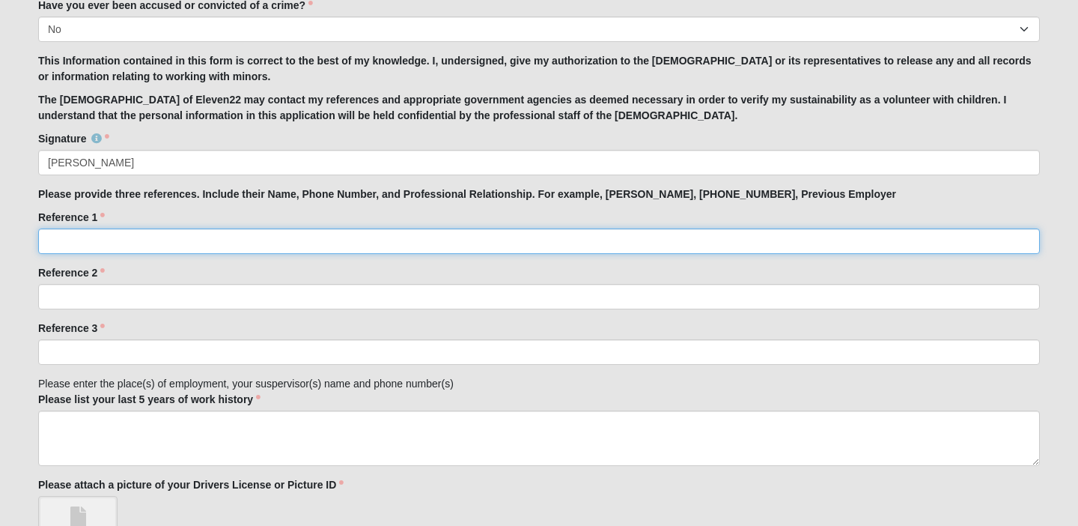
click at [63, 243] on input "Reference 1" at bounding box center [539, 240] width 1002 height 25
type input "K"
type input "[PERSON_NAME], [PHONE_NUMBER], Co-worker"
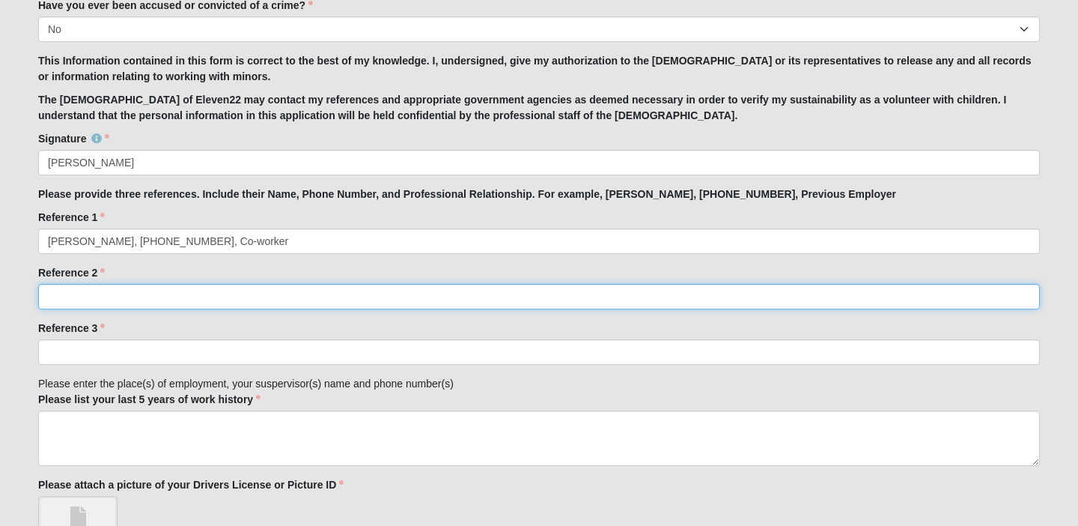
click at [73, 300] on input "Reference 2" at bounding box center [539, 296] width 1002 height 25
click at [73, 300] on input "[PERSON_NAME], [PHONE_NUMBER]," at bounding box center [539, 296] width 1002 height 25
click at [223, 288] on input "[PERSON_NAME], [PHONE_NUMBER]," at bounding box center [539, 296] width 1002 height 25
click at [213, 295] on input "[PERSON_NAME], [PHONE_NUMBER]," at bounding box center [539, 296] width 1002 height 25
type input "[PERSON_NAME], [PHONE_NUMBER], Family"
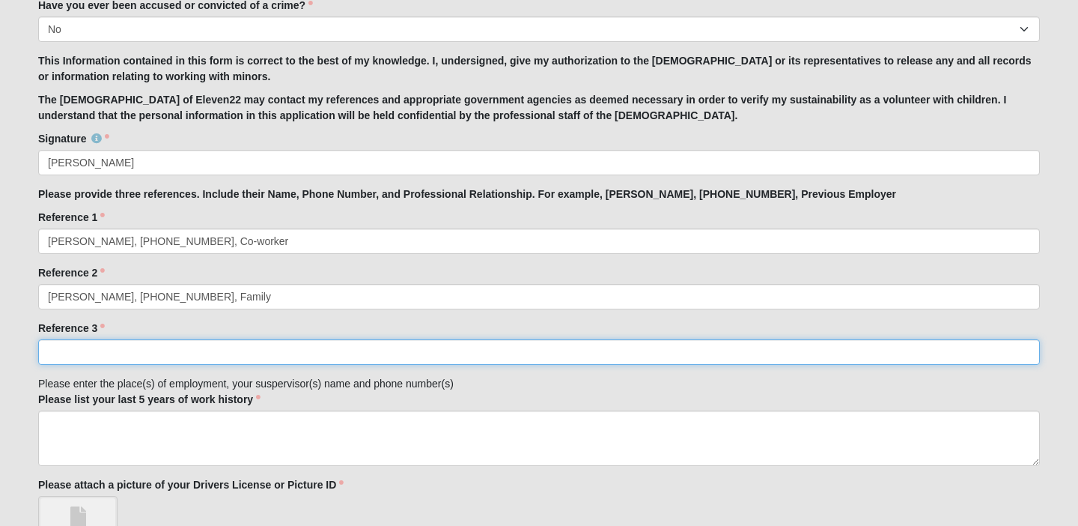
click at [130, 361] on input "Reference 3" at bounding box center [539, 351] width 1002 height 25
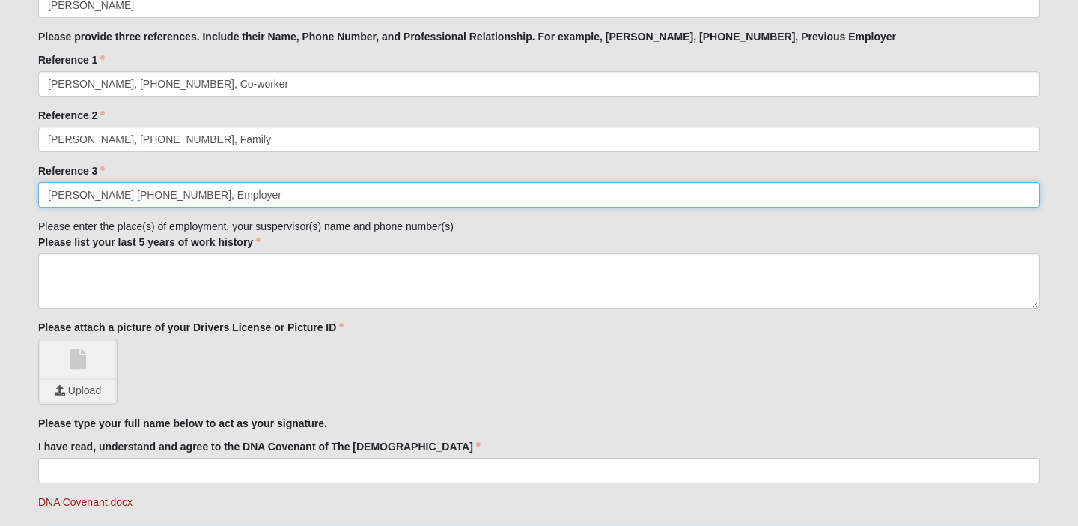
scroll to position [1641, 0]
type input "[PERSON_NAME] [PHONE_NUMBER], Employer"
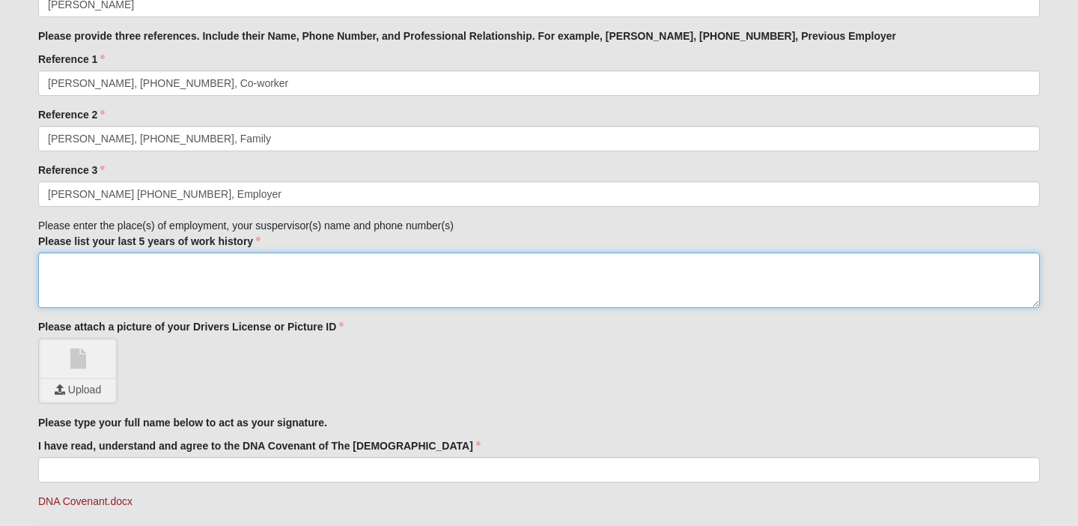
click at [85, 270] on textarea "Please list your last 5 years of work history" at bounding box center [539, 279] width 1002 height 55
paste textarea "[PHONE_NUMBER]"
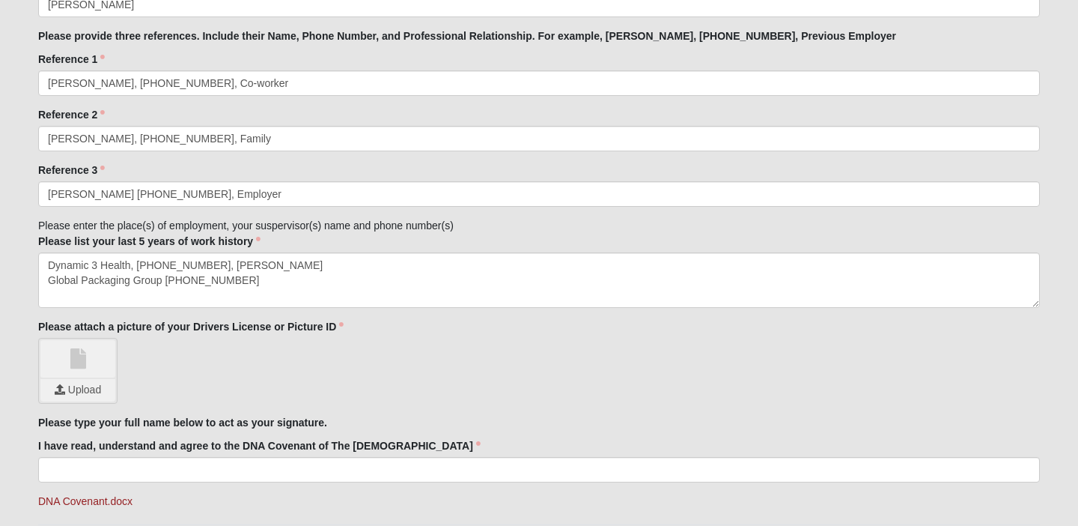
click at [317, 346] on div "Upload" at bounding box center [539, 371] width 1002 height 66
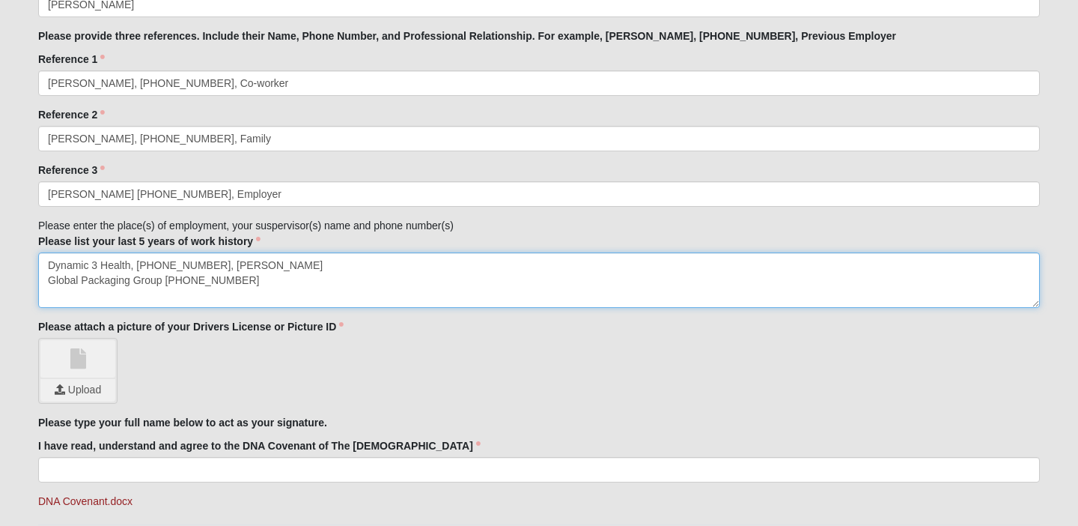
click at [253, 278] on textarea "Dynamic 3 Health, [PHONE_NUMBER], [PERSON_NAME] Global Packaging Group [PHONE_N…" at bounding box center [539, 279] width 1002 height 55
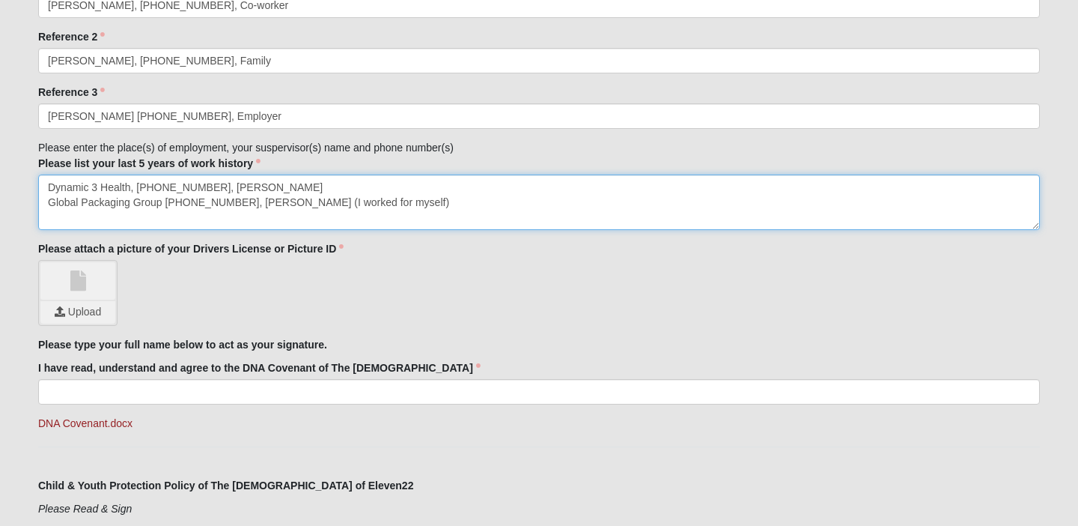
scroll to position [1724, 0]
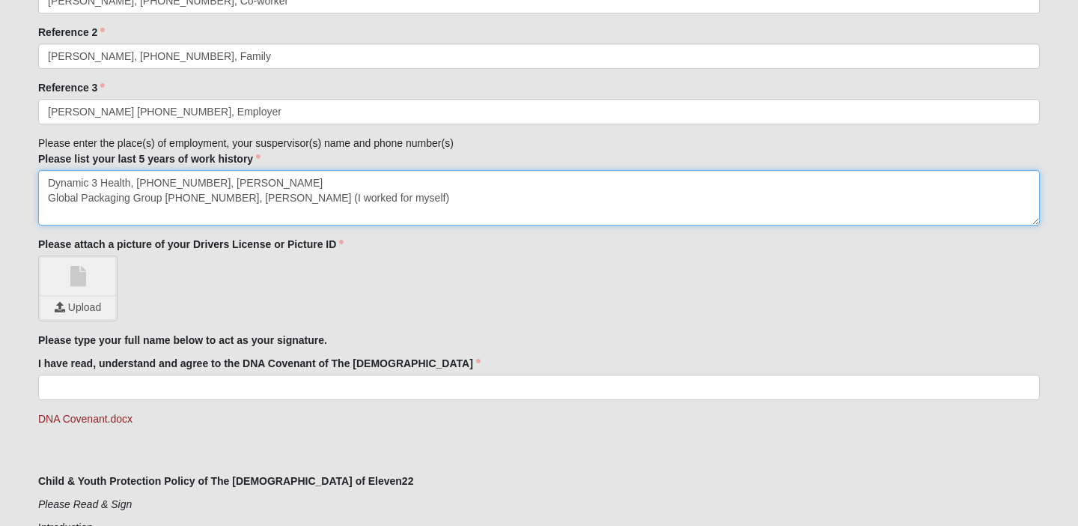
type textarea "Dynamic 3 Health, [PHONE_NUMBER], [PERSON_NAME] Global Packaging Group [PHONE_N…"
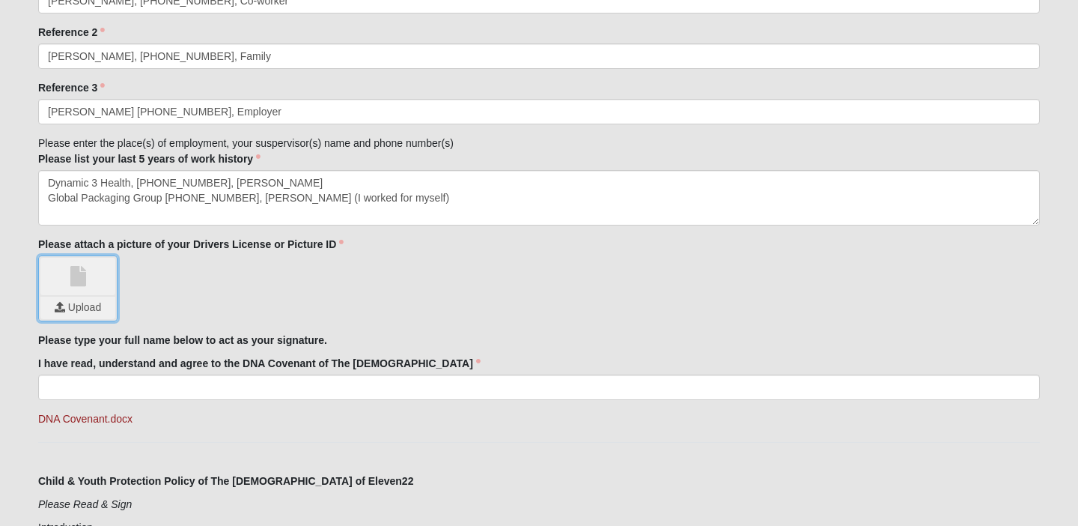
click at [72, 308] on input "file" at bounding box center [77, 308] width 75 height 22
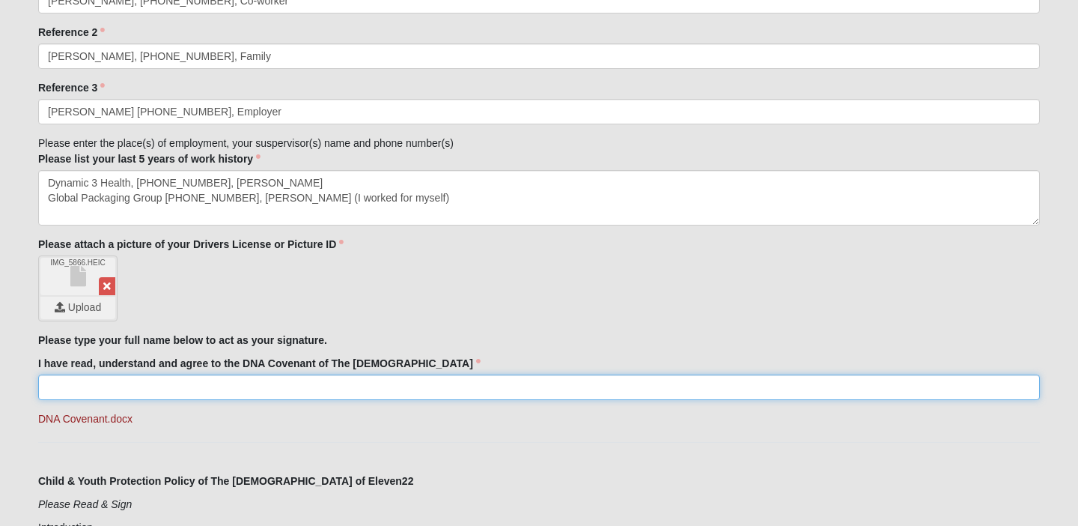
click at [160, 379] on input "I have read, understand and agree to the DNA Covenant of The [DEMOGRAPHIC_DATA]" at bounding box center [539, 386] width 1002 height 25
type input "[PERSON_NAME]"
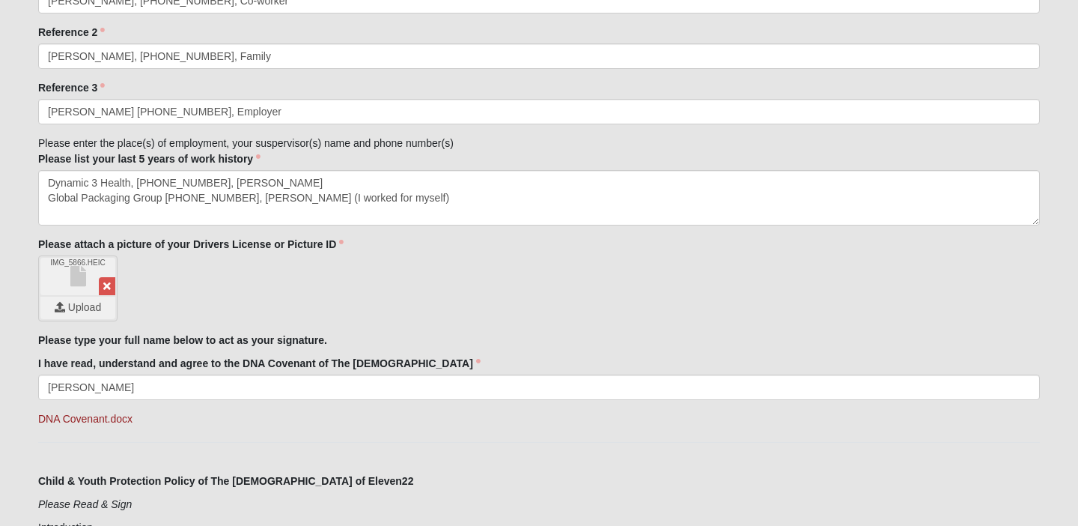
click at [386, 442] on hr at bounding box center [539, 442] width 1002 height 1
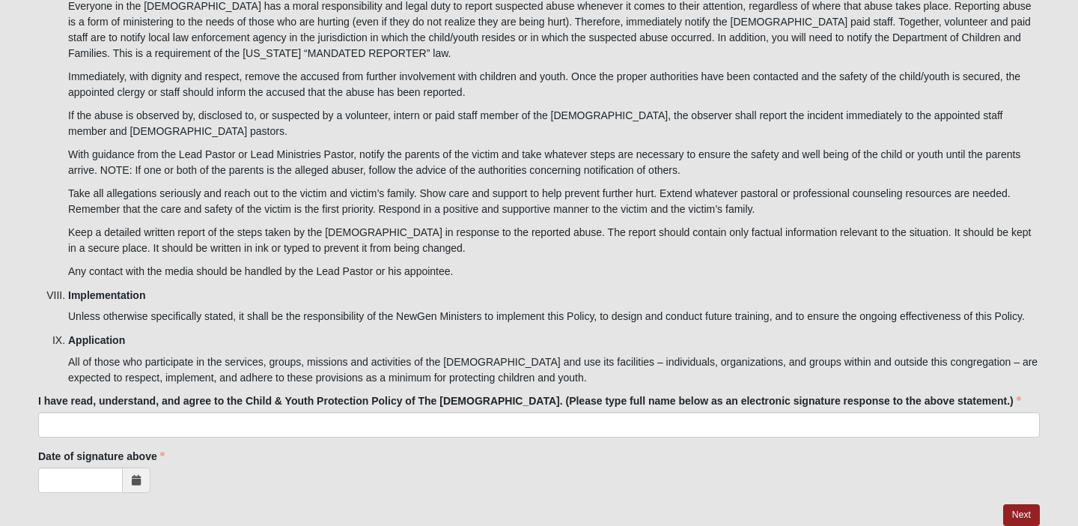
scroll to position [4873, 0]
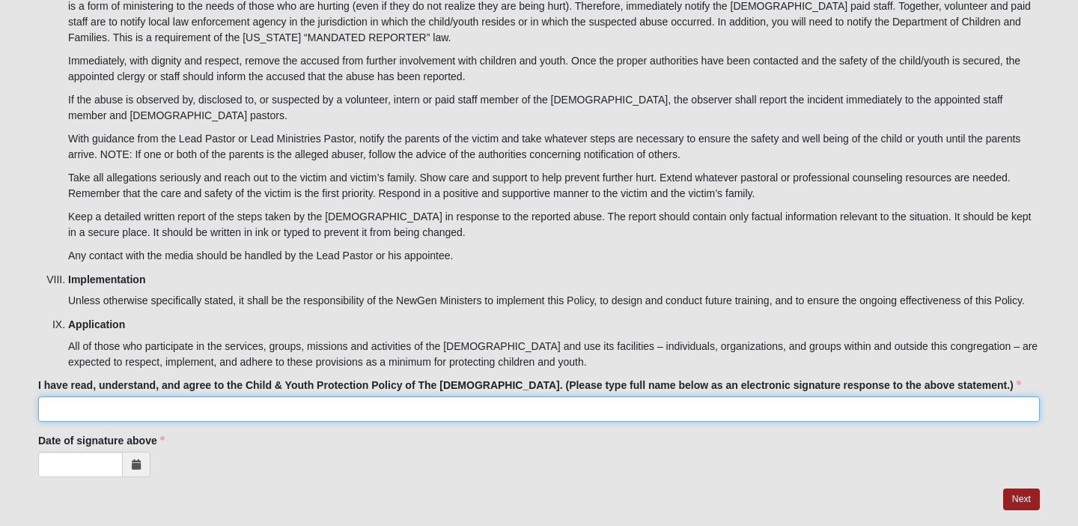
click at [225, 396] on input "I have read, understand, and agree to the Child & Youth Protection Policy of Th…" at bounding box center [539, 408] width 1002 height 25
type input "[PERSON_NAME]"
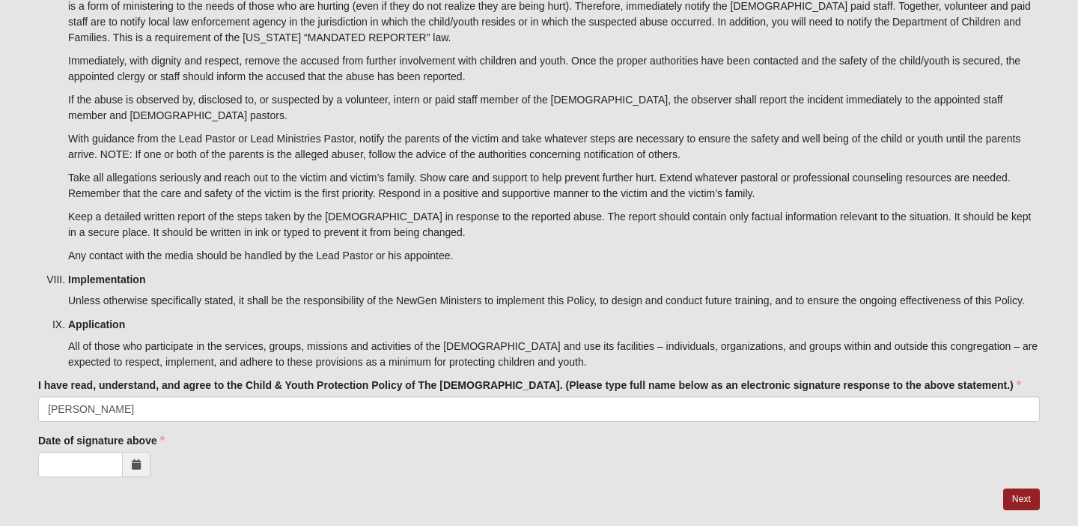
click at [133, 459] on icon at bounding box center [136, 464] width 9 height 10
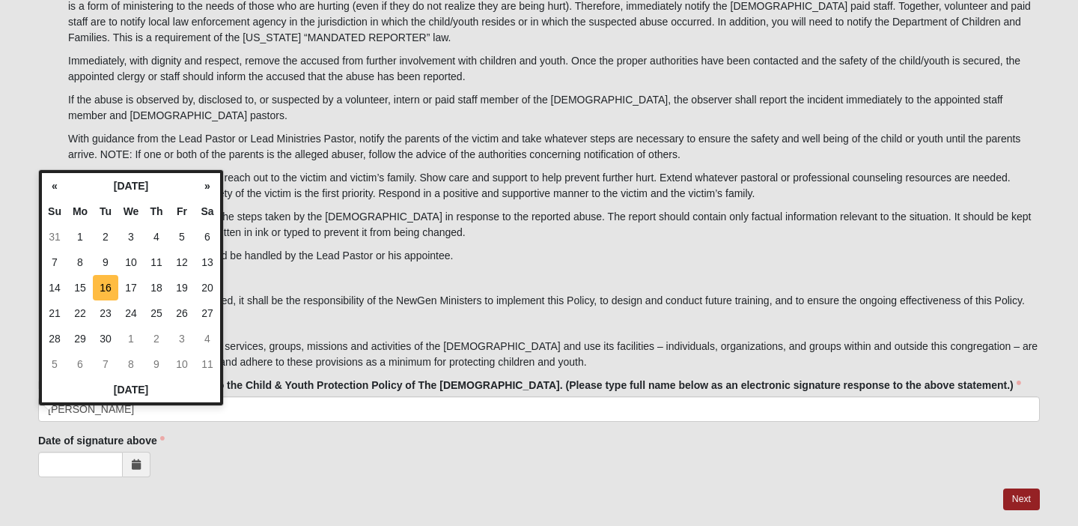
click at [98, 276] on td "16" at bounding box center [105, 287] width 25 height 25
type input "[DATE]"
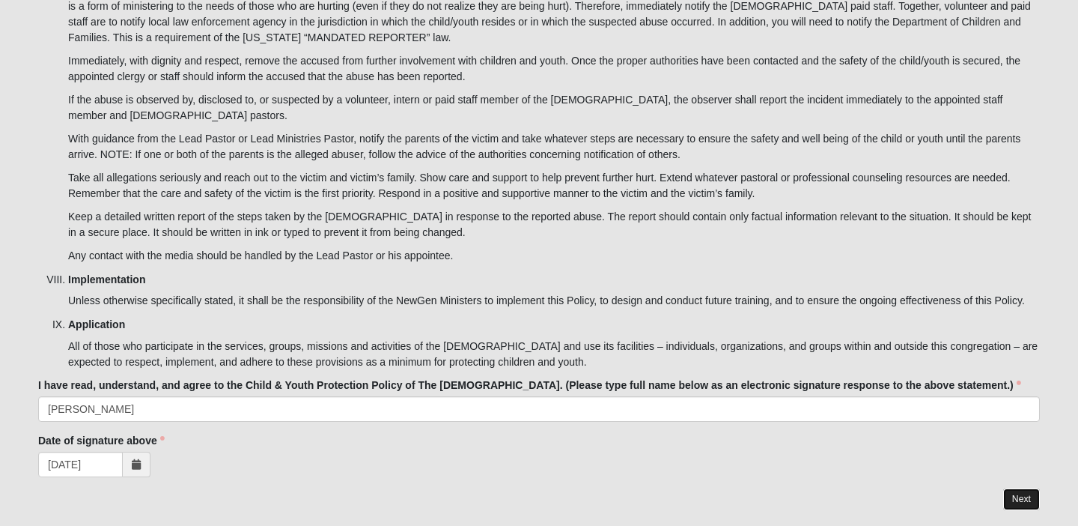
click at [1009, 488] on link "Next" at bounding box center [1021, 499] width 37 height 22
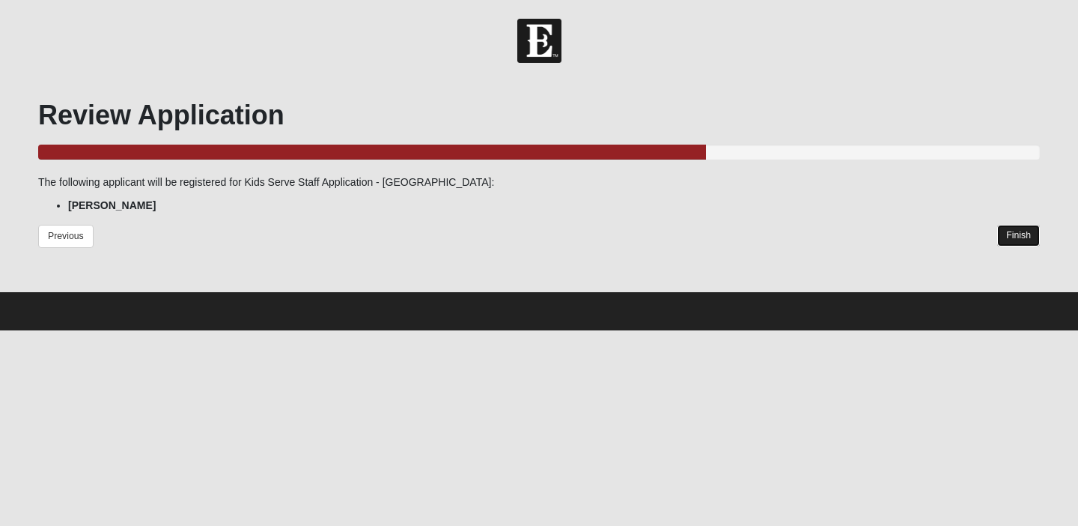
click at [1022, 232] on link "Finish" at bounding box center [1018, 236] width 43 height 22
